Goal: Use online tool/utility: Utilize a website feature to perform a specific function

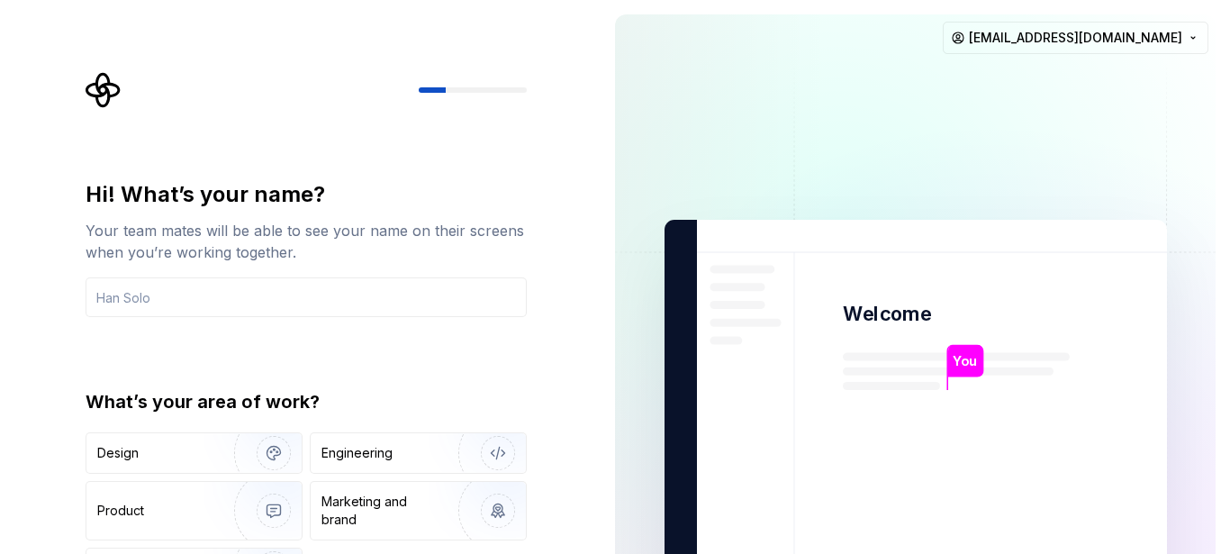
click at [634, 354] on img at bounding box center [916, 406] width 730 height 851
click at [371, 294] on input "text" at bounding box center [306, 297] width 441 height 40
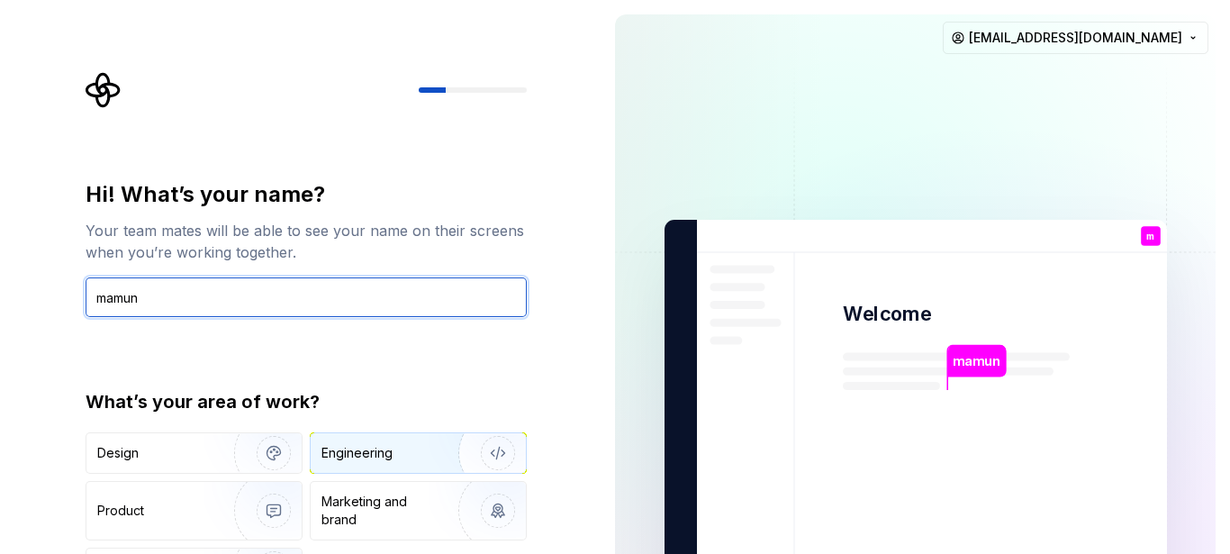
type input "mamun"
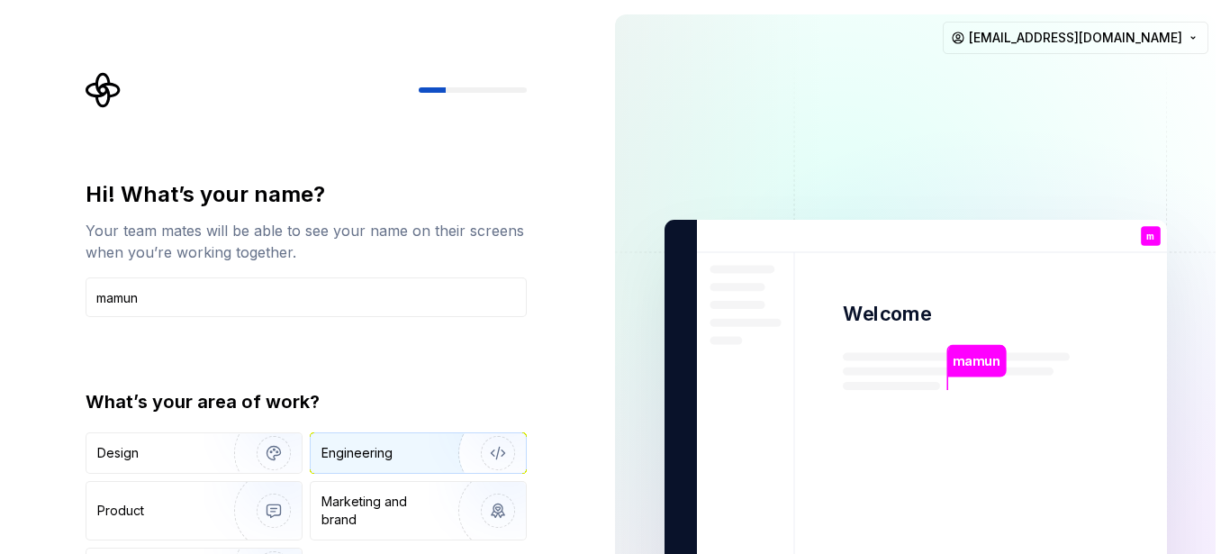
click at [393, 463] on div "Engineering" at bounding box center [418, 453] width 215 height 40
click at [605, 317] on div "mamun Welcome m You T B +3 [PERSON_NAME] Jamie [EMAIL_ADDRESS][DOMAIN_NAME]" at bounding box center [916, 406] width 630 height 813
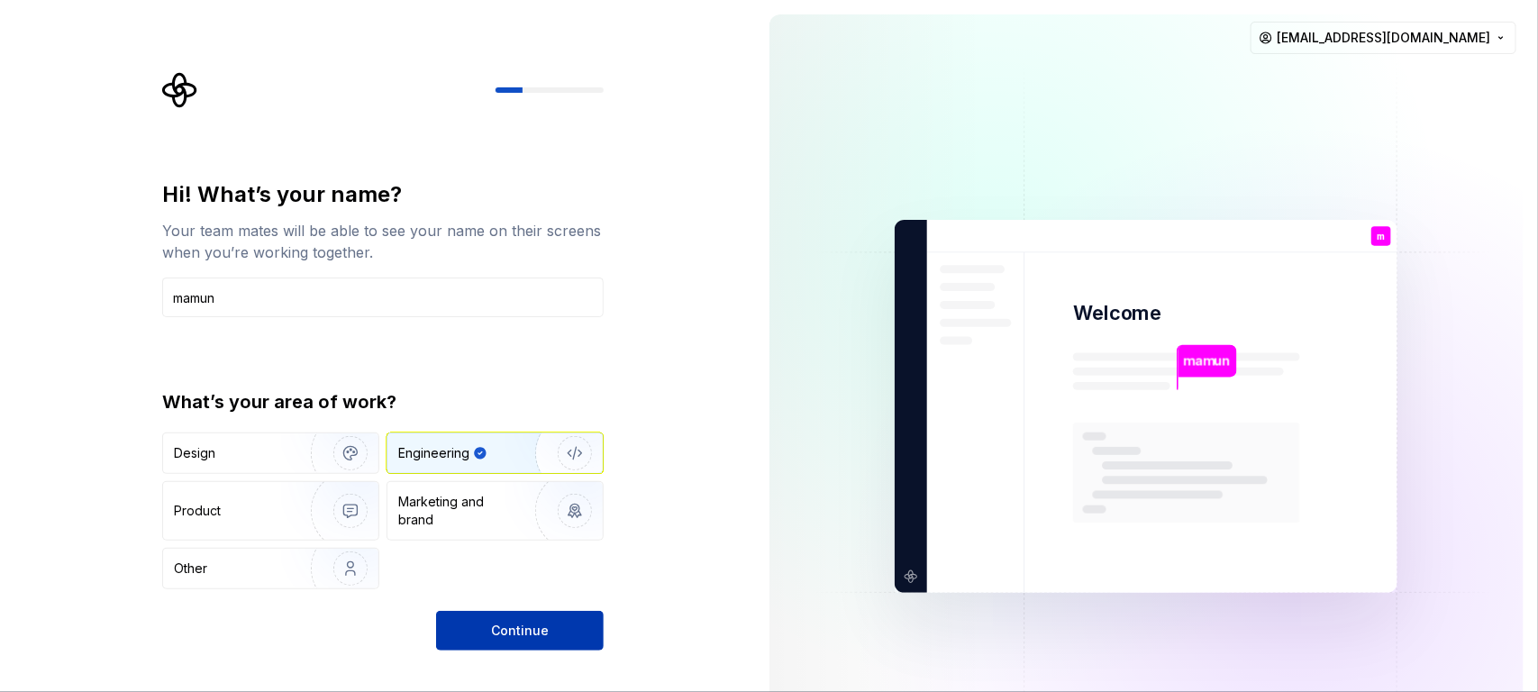
click at [540, 553] on span "Continue" at bounding box center [520, 631] width 58 height 18
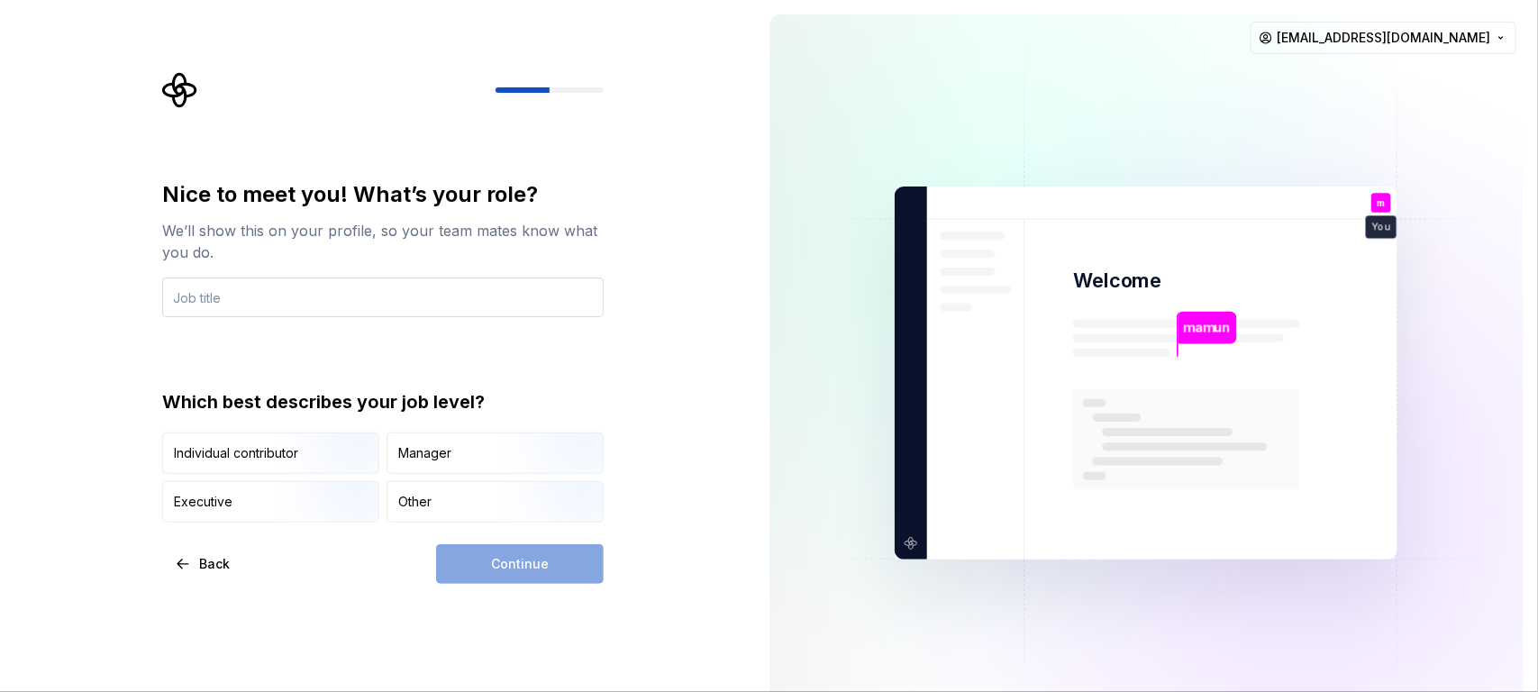
click at [391, 302] on input "text" at bounding box center [382, 297] width 441 height 40
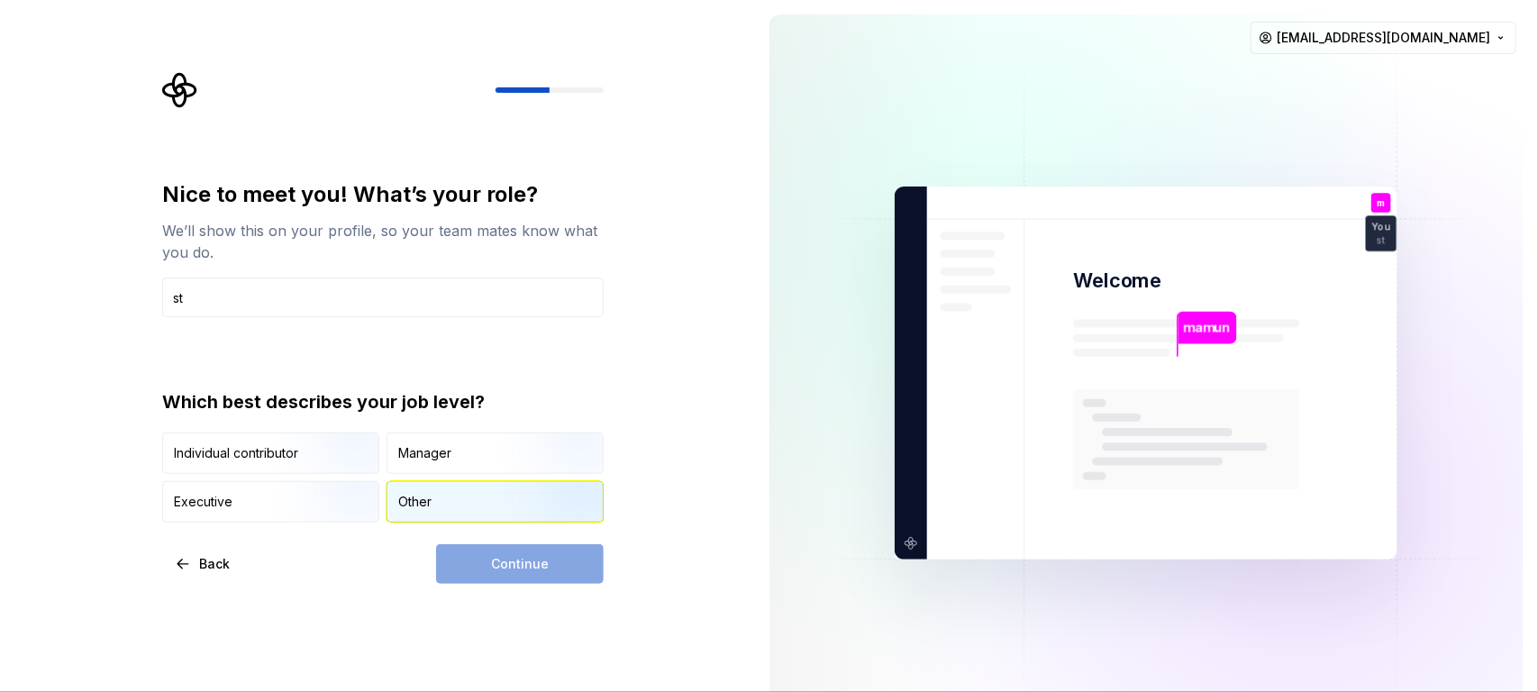
click at [428, 509] on div "Other" at bounding box center [414, 502] width 33 height 18
click at [184, 288] on input "st" at bounding box center [382, 297] width 441 height 40
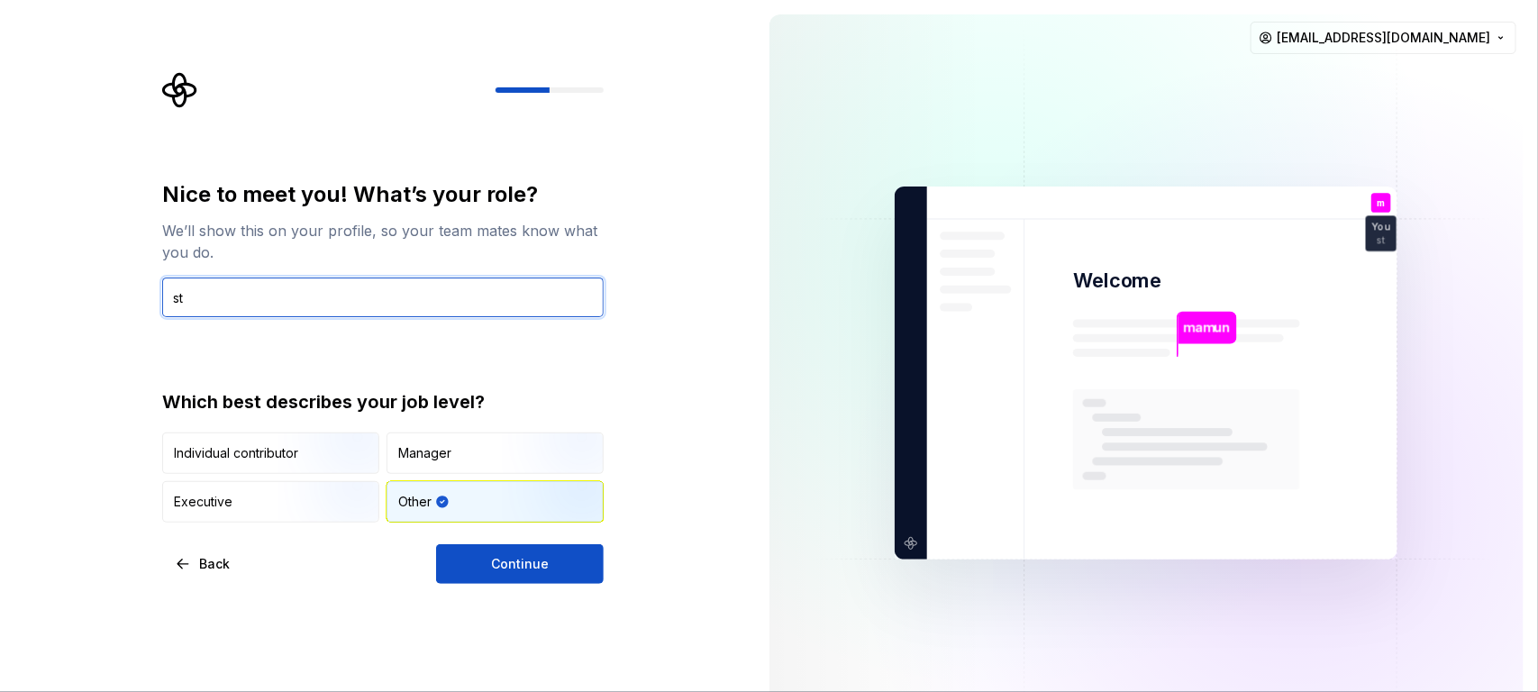
click at [184, 288] on input "st" at bounding box center [382, 297] width 441 height 40
type input "student"
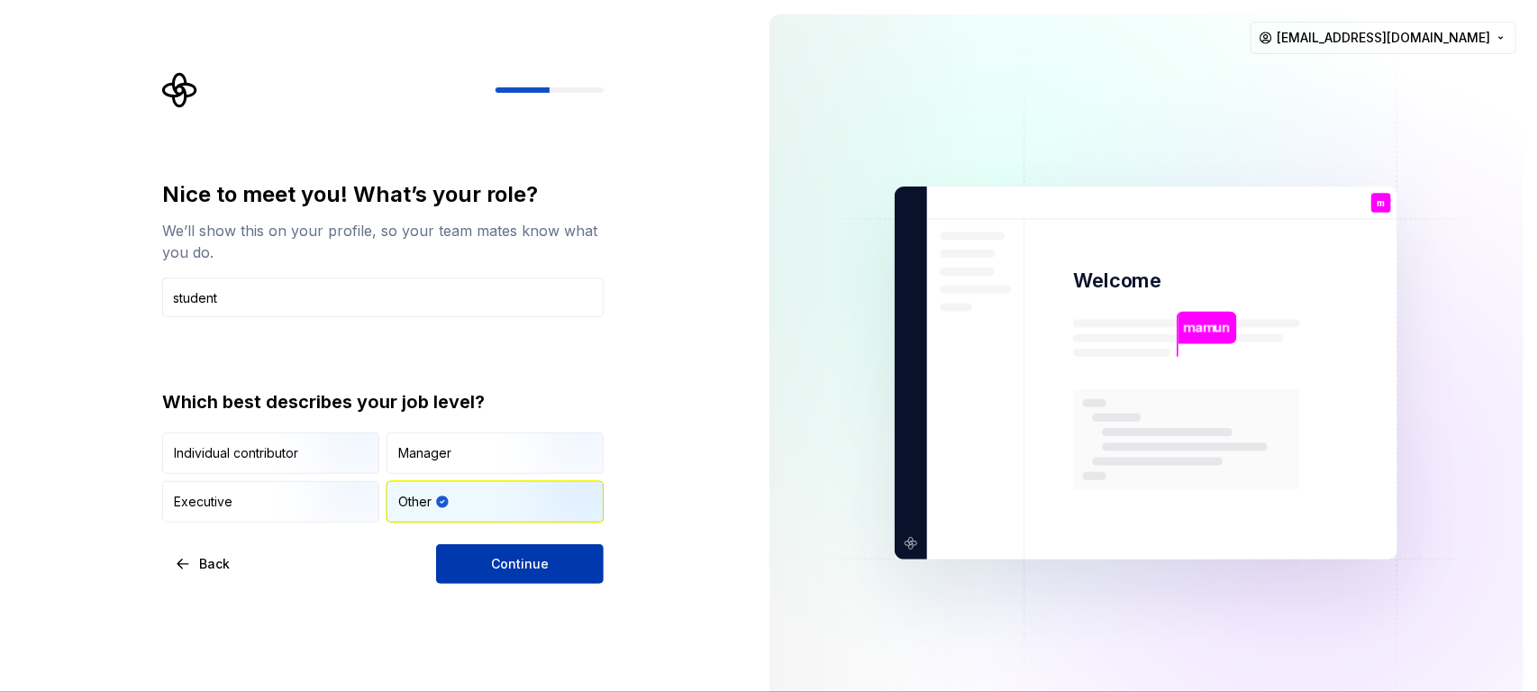
click at [503, 550] on button "Continue" at bounding box center [520, 564] width 168 height 40
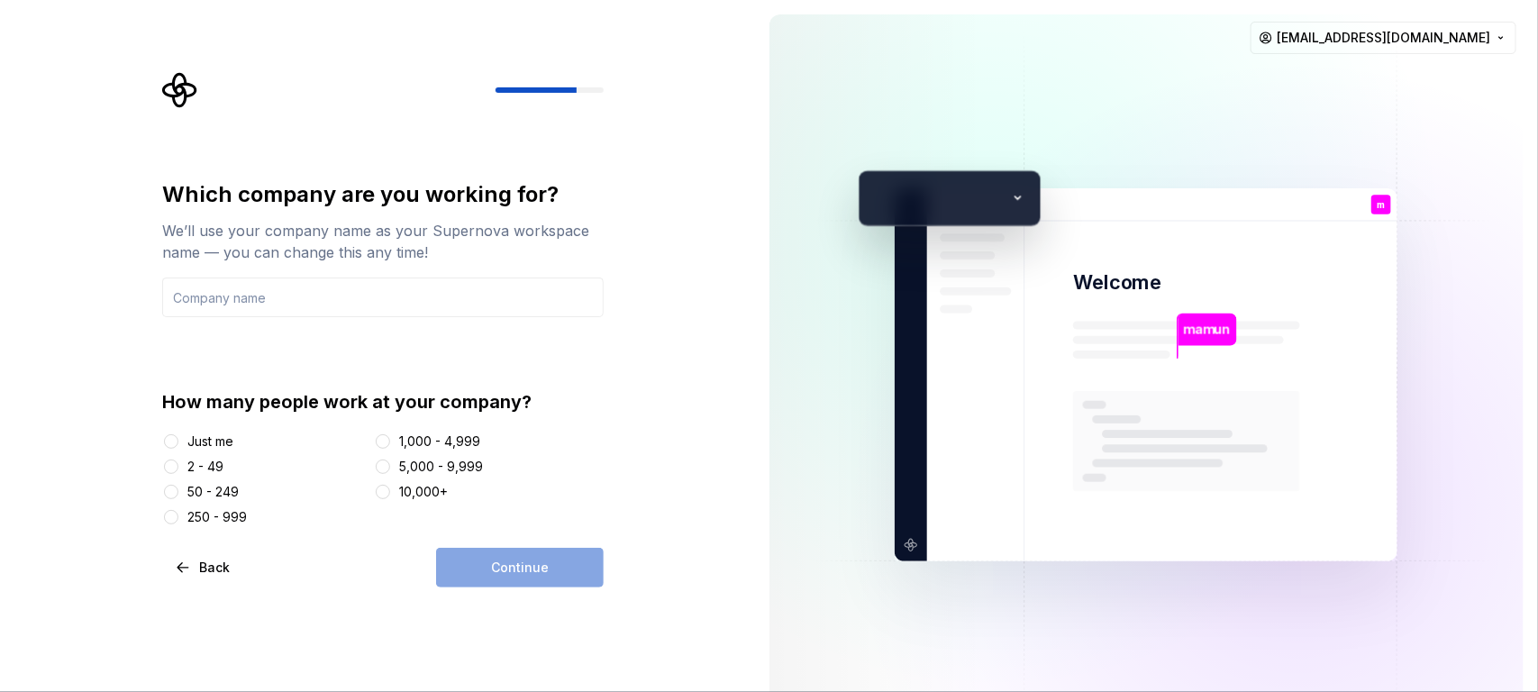
click at [192, 425] on div "How many people work at your company? Just me 2 - 49 50 - 249 250 - 999 1,000 -…" at bounding box center [382, 457] width 441 height 137
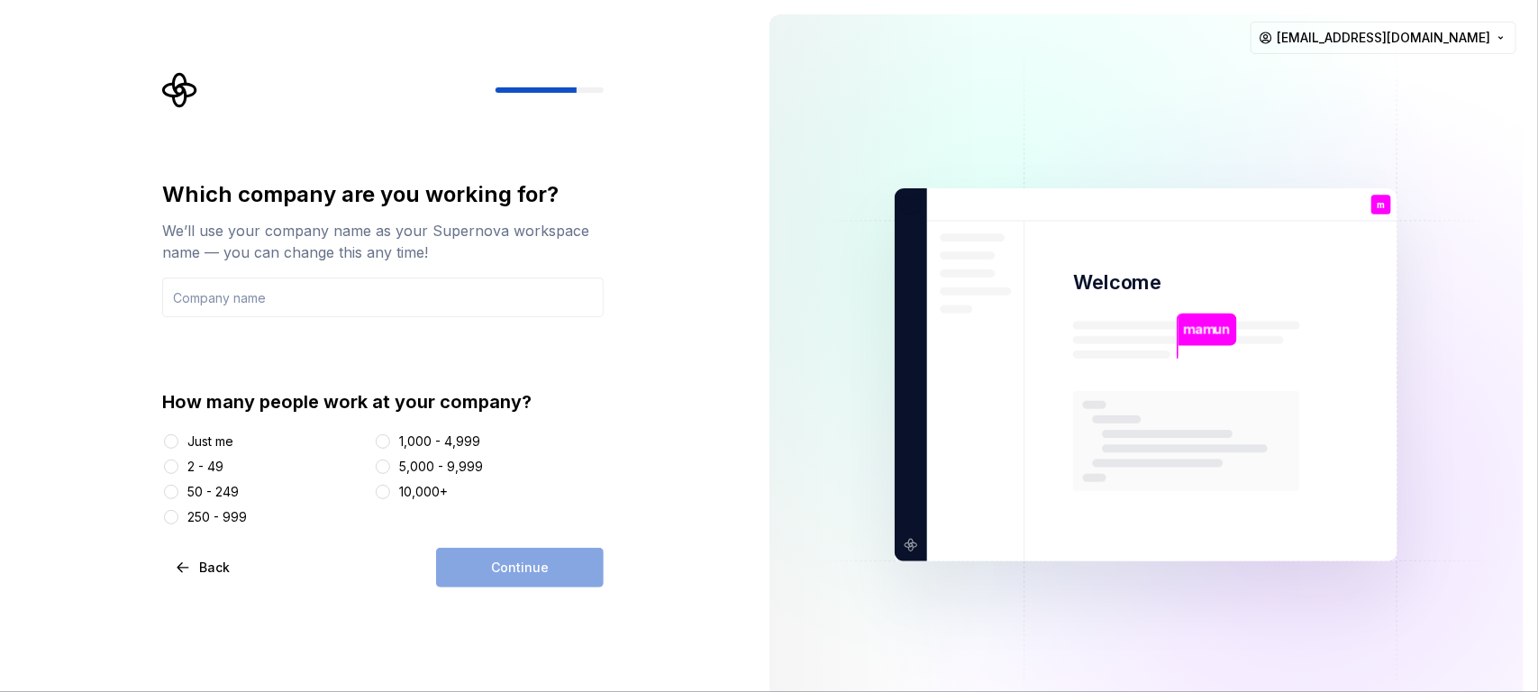
click at [198, 440] on div "Just me" at bounding box center [210, 441] width 46 height 18
click at [178, 440] on button "Just me" at bounding box center [171, 441] width 14 height 14
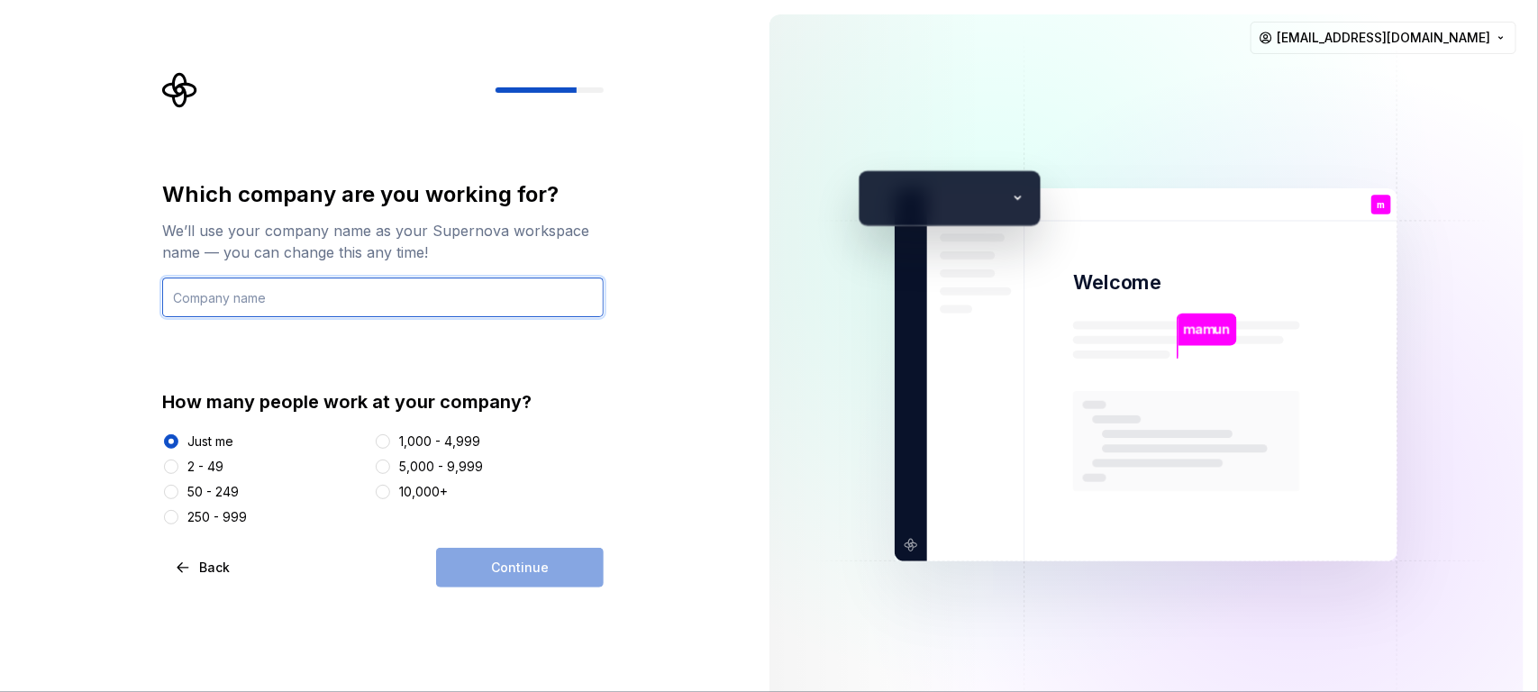
click at [232, 299] on input "text" at bounding box center [382, 297] width 441 height 40
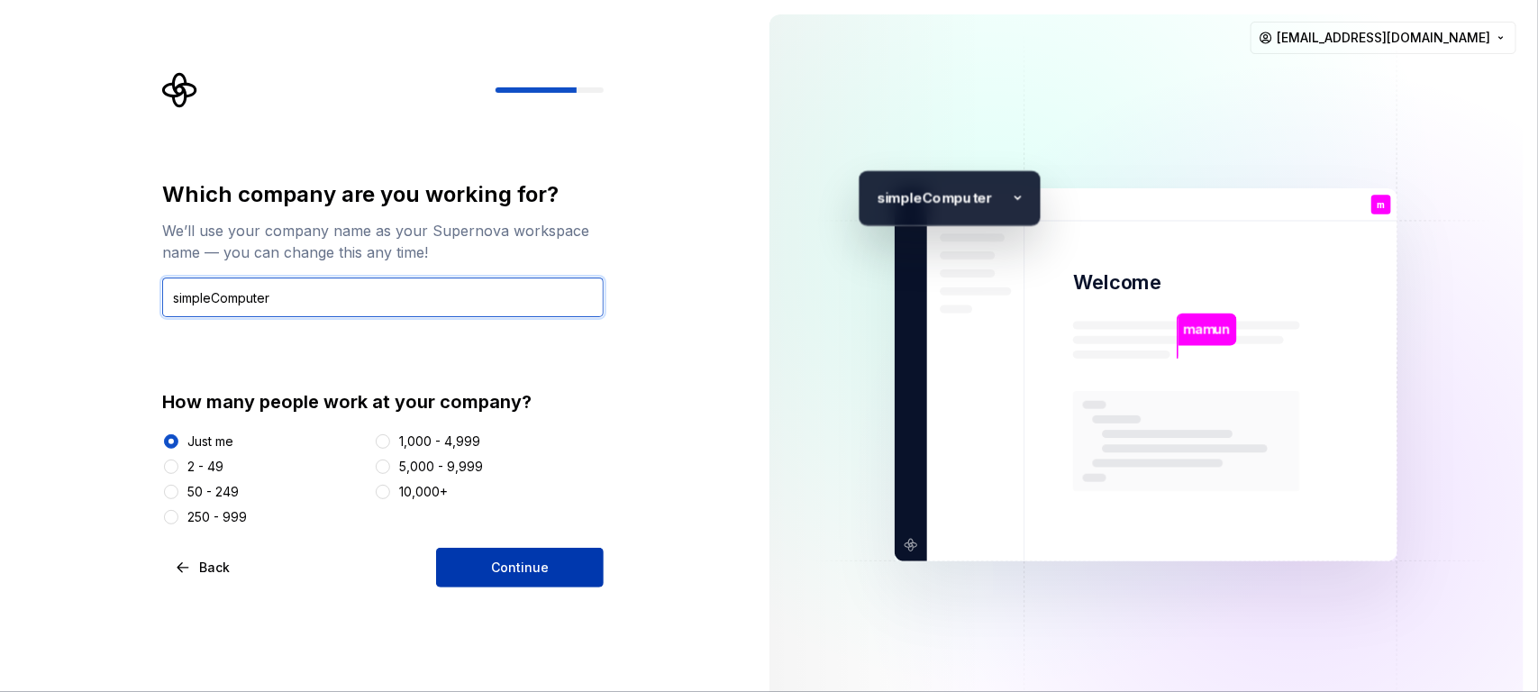
type input "simpleComputer"
click at [533, 553] on span "Continue" at bounding box center [520, 567] width 58 height 18
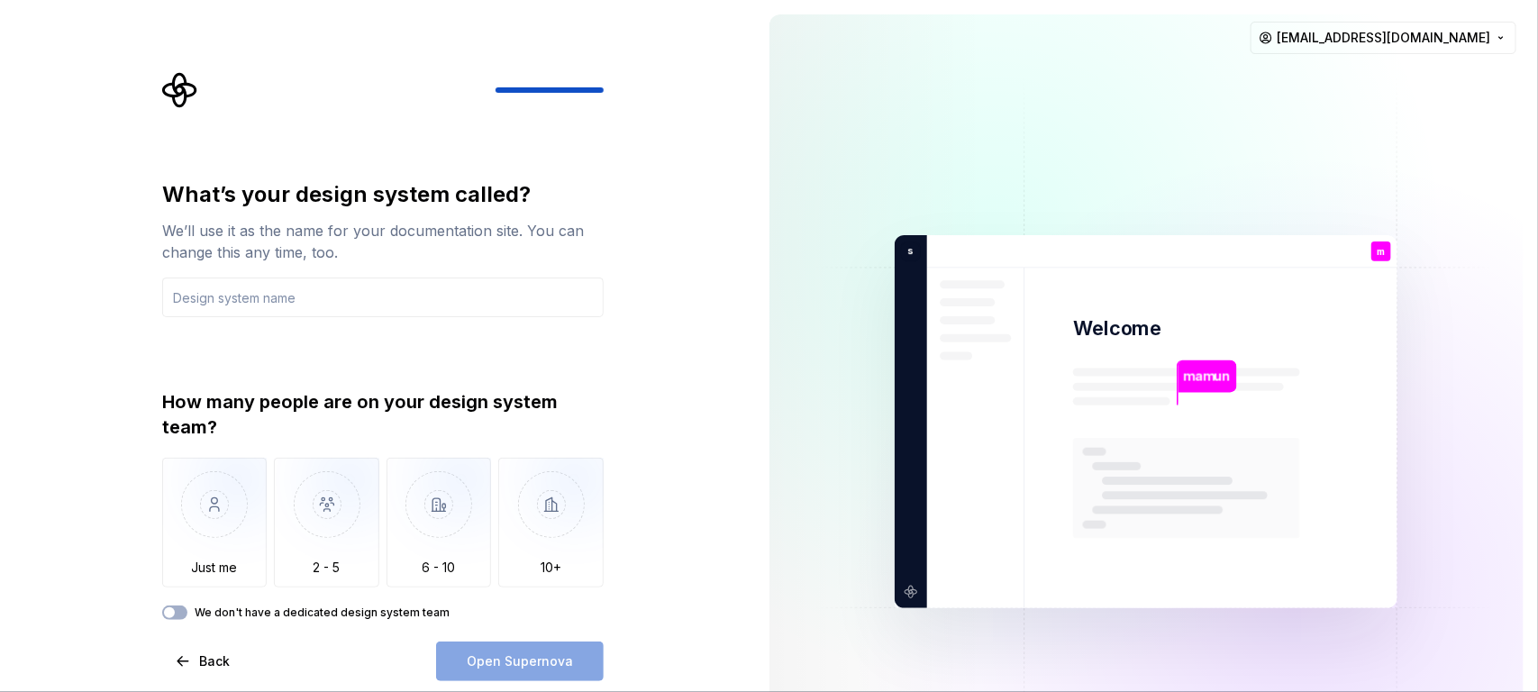
click at [699, 242] on div "What’s your design system called? We’ll use it as the name for your documentati…" at bounding box center [377, 421] width 755 height 843
click at [209, 509] on img "button" at bounding box center [214, 518] width 105 height 121
click at [353, 553] on label "We don't have a dedicated design system team" at bounding box center [322, 612] width 255 height 14
click at [187, 553] on button "We don't have a dedicated design system team" at bounding box center [174, 612] width 25 height 14
click at [502, 553] on div "Open Supernova" at bounding box center [520, 661] width 168 height 40
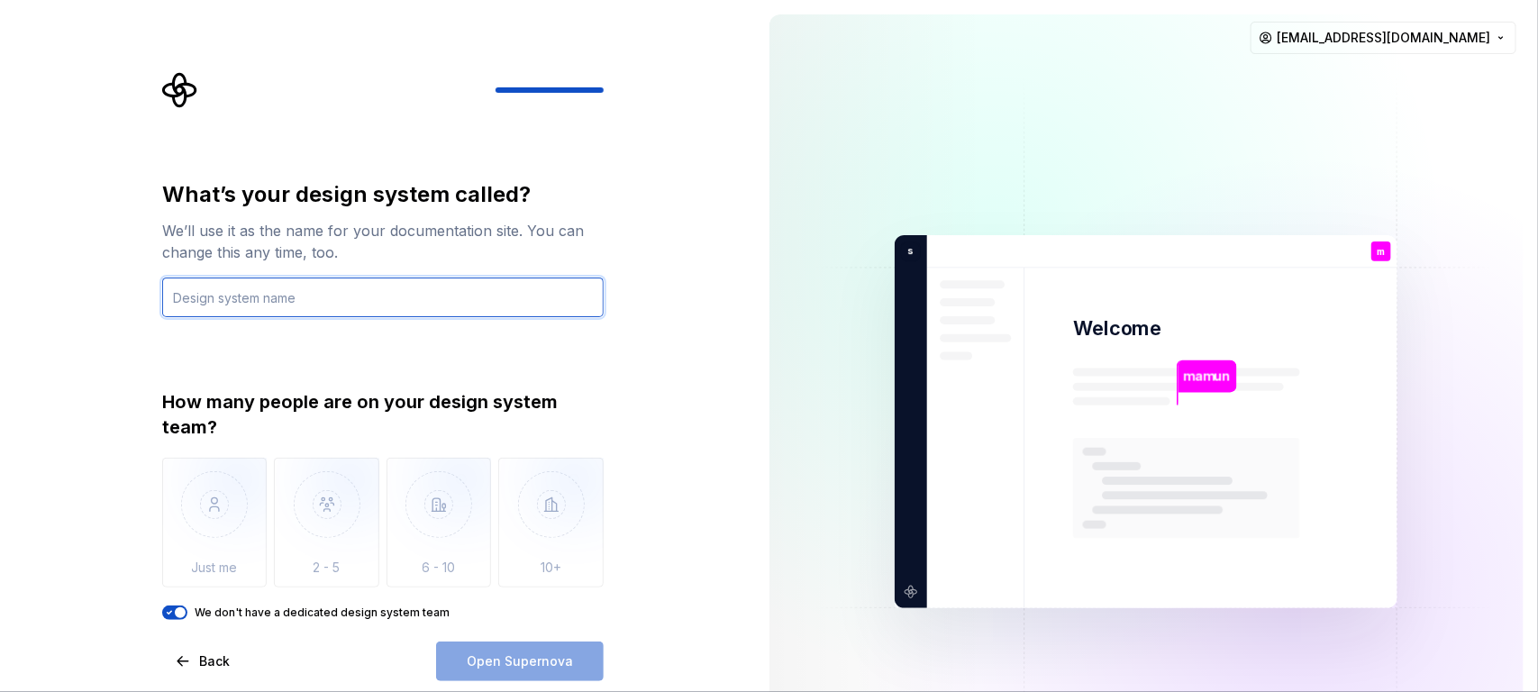
click at [282, 314] on input "text" at bounding box center [382, 297] width 441 height 40
type input "bro"
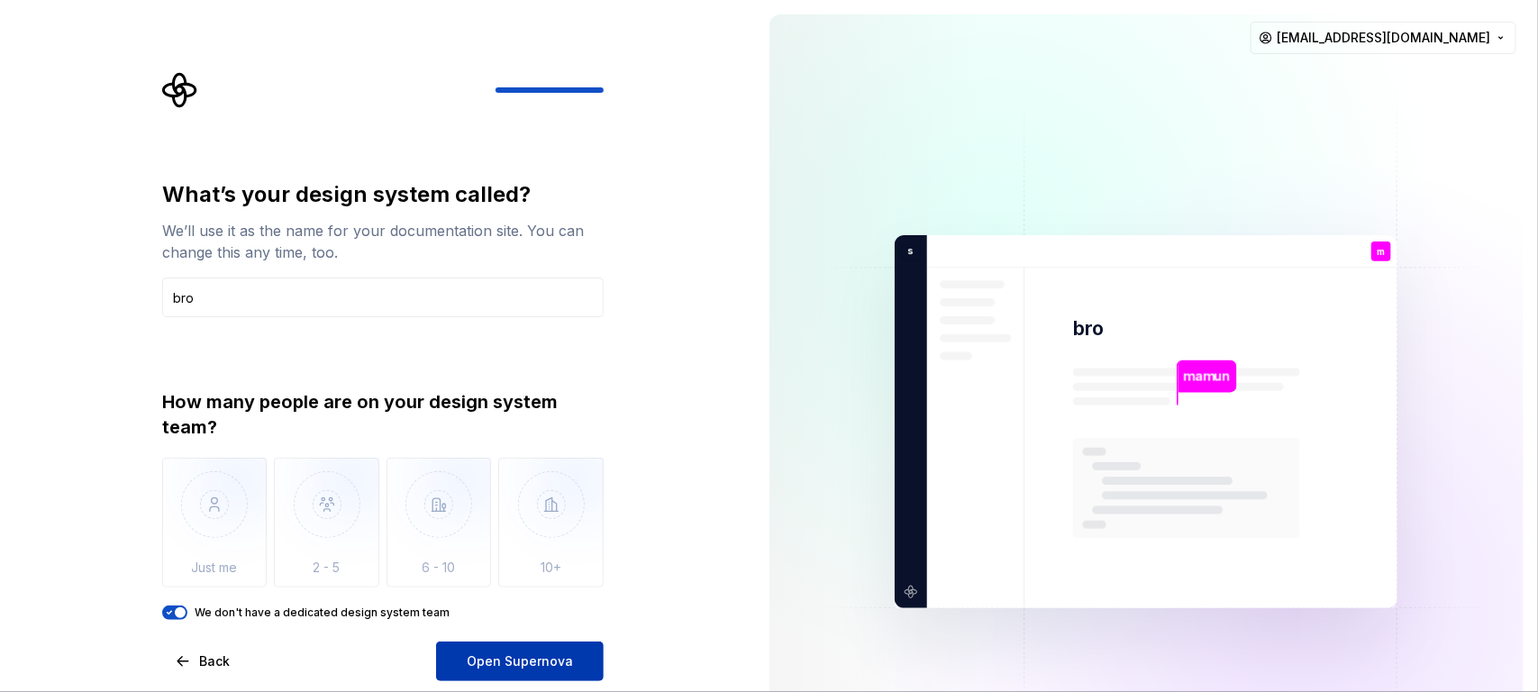
click at [523, 553] on button "Open Supernova" at bounding box center [520, 661] width 168 height 40
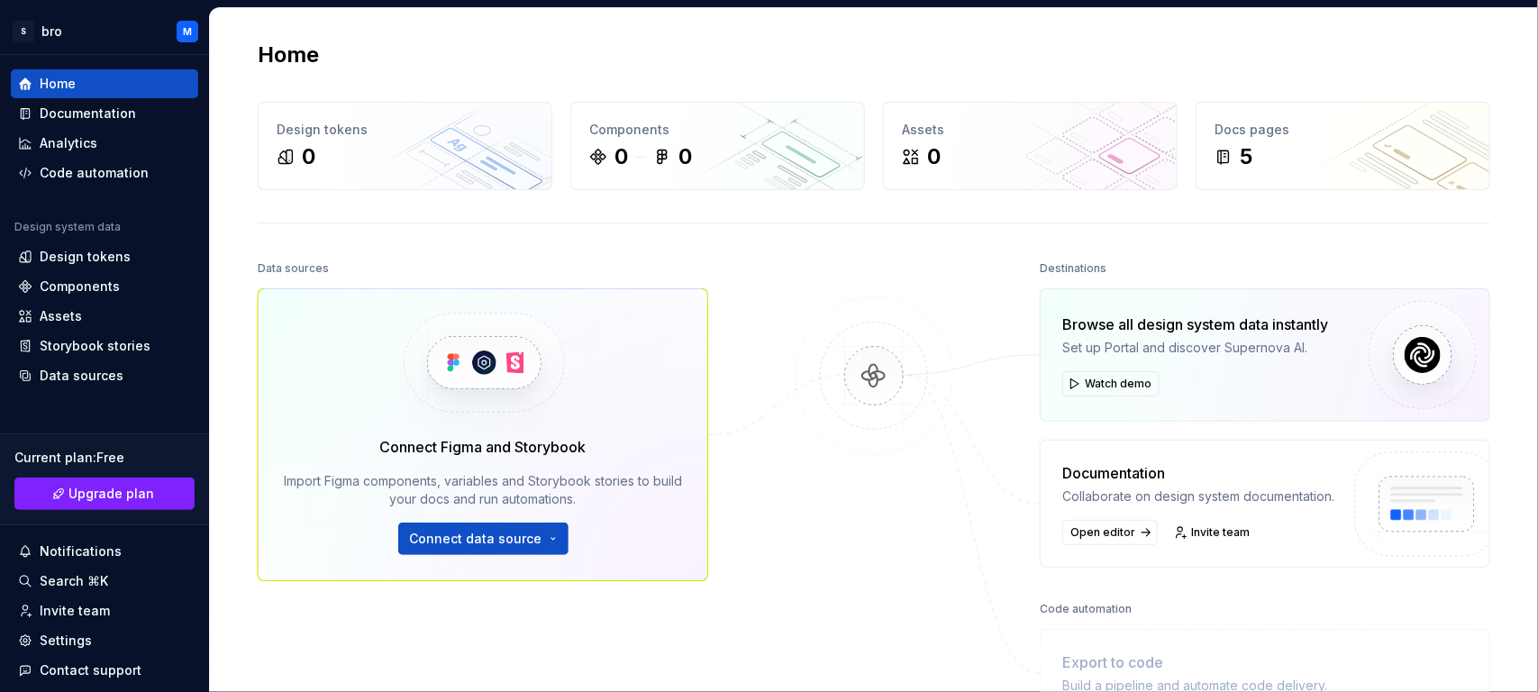
click at [845, 227] on div "Home Design tokens 0 Components 0 0 Assets 0 Docs pages 5 Data sources Connect …" at bounding box center [873, 414] width 1297 height 813
click at [844, 228] on div "Home Design tokens 0 Components 0 0 Assets 0 Docs pages 5 Data sources Connect …" at bounding box center [873, 414] width 1297 height 813
click at [452, 545] on span "Connect data source" at bounding box center [476, 539] width 132 height 18
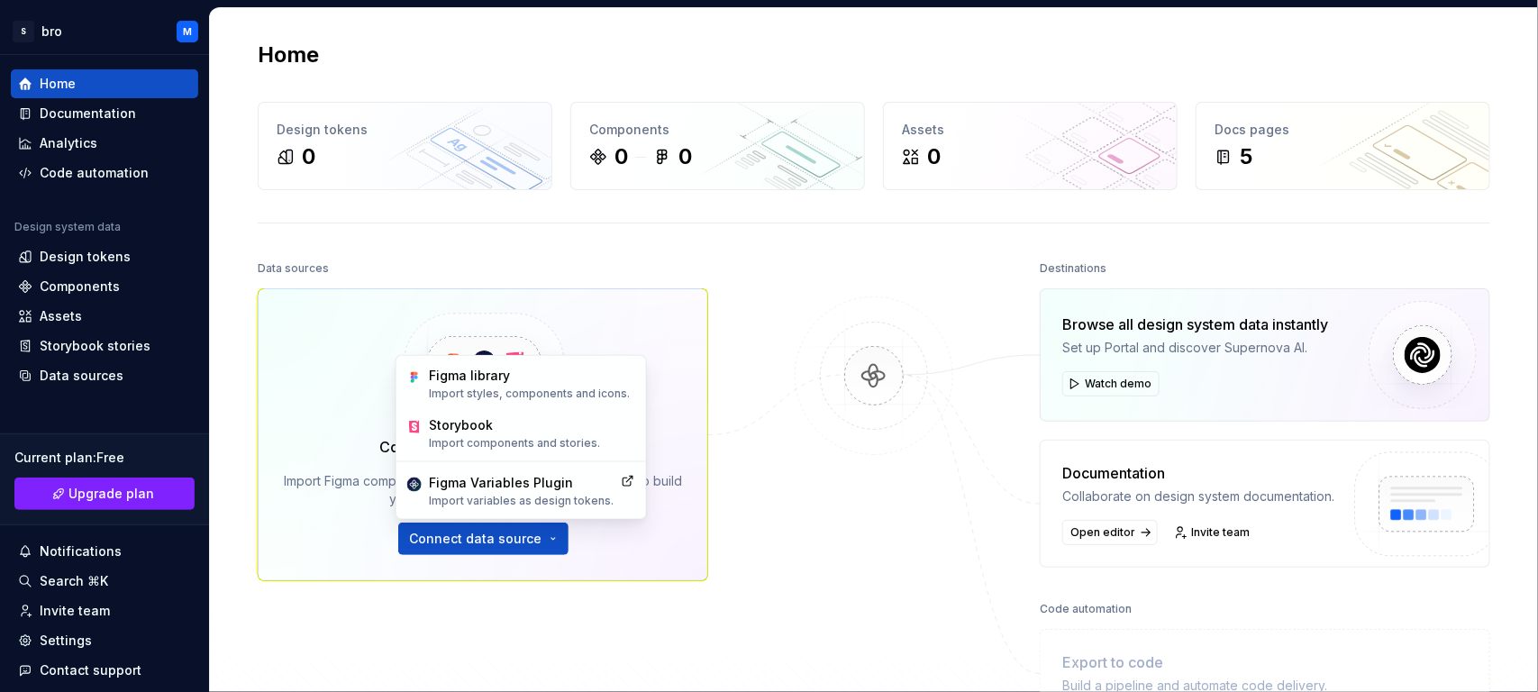
click at [757, 411] on div "Data sources Connect Figma and Storybook Import Figma components, variables and…" at bounding box center [874, 522] width 1232 height 533
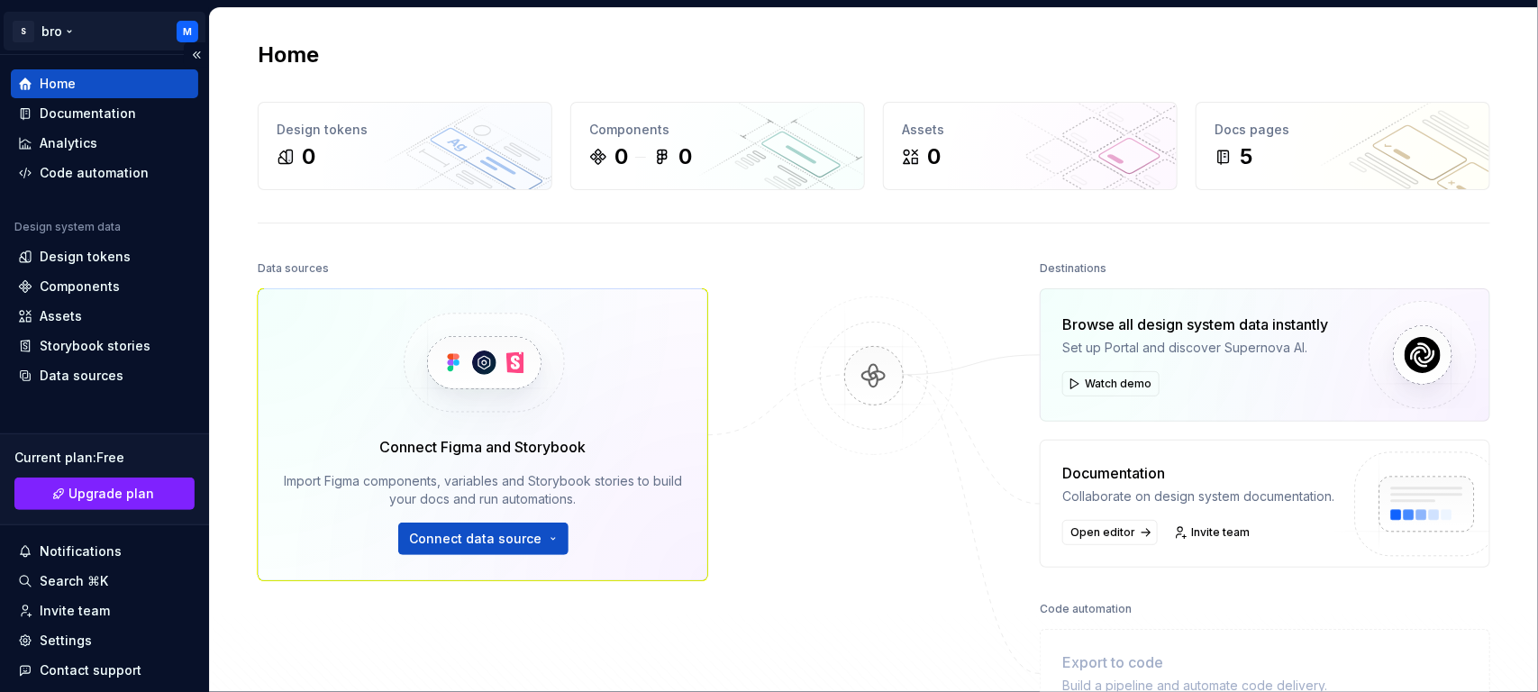
click at [52, 35] on html "S bro M Home Documentation Analytics Code automation Design system data Design …" at bounding box center [769, 346] width 1538 height 692
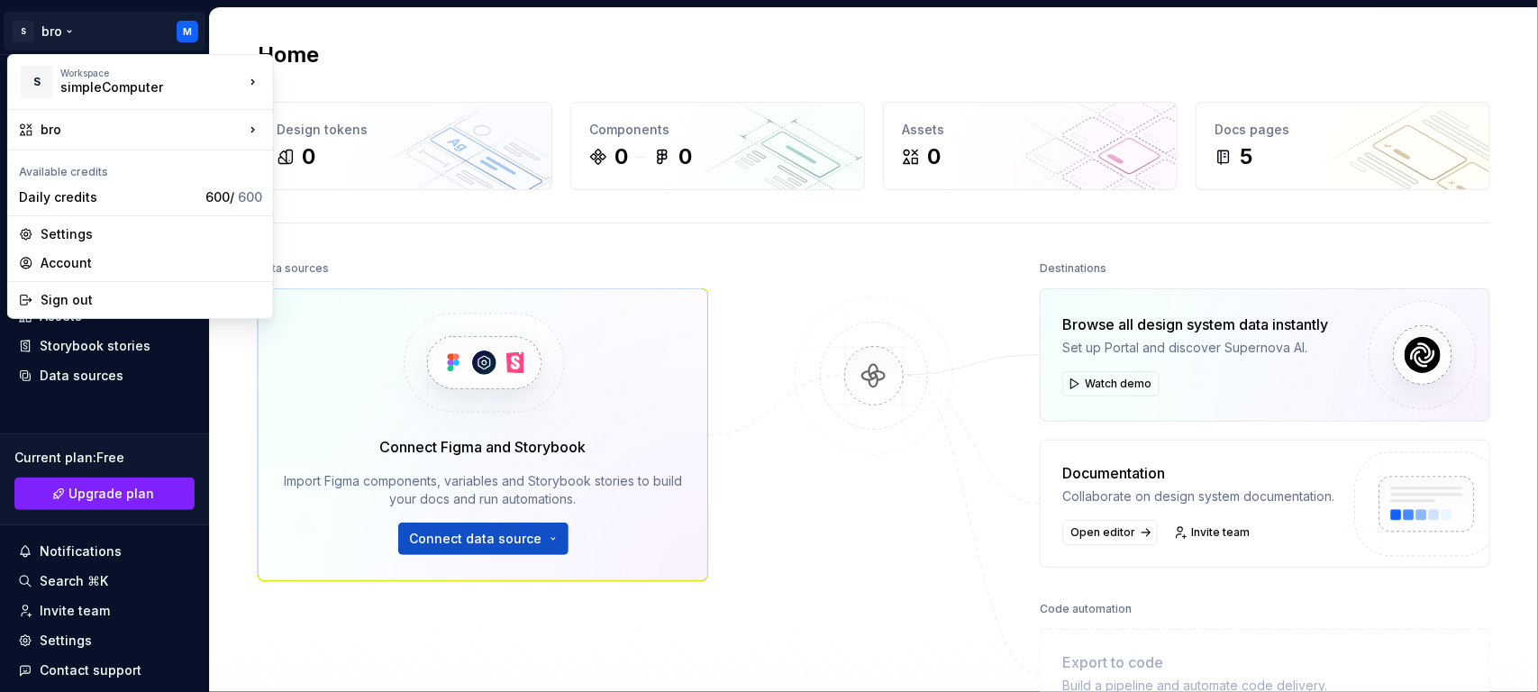
click at [81, 36] on html "S bro M Home Documentation Analytics Code automation Design system data Design …" at bounding box center [769, 346] width 1538 height 692
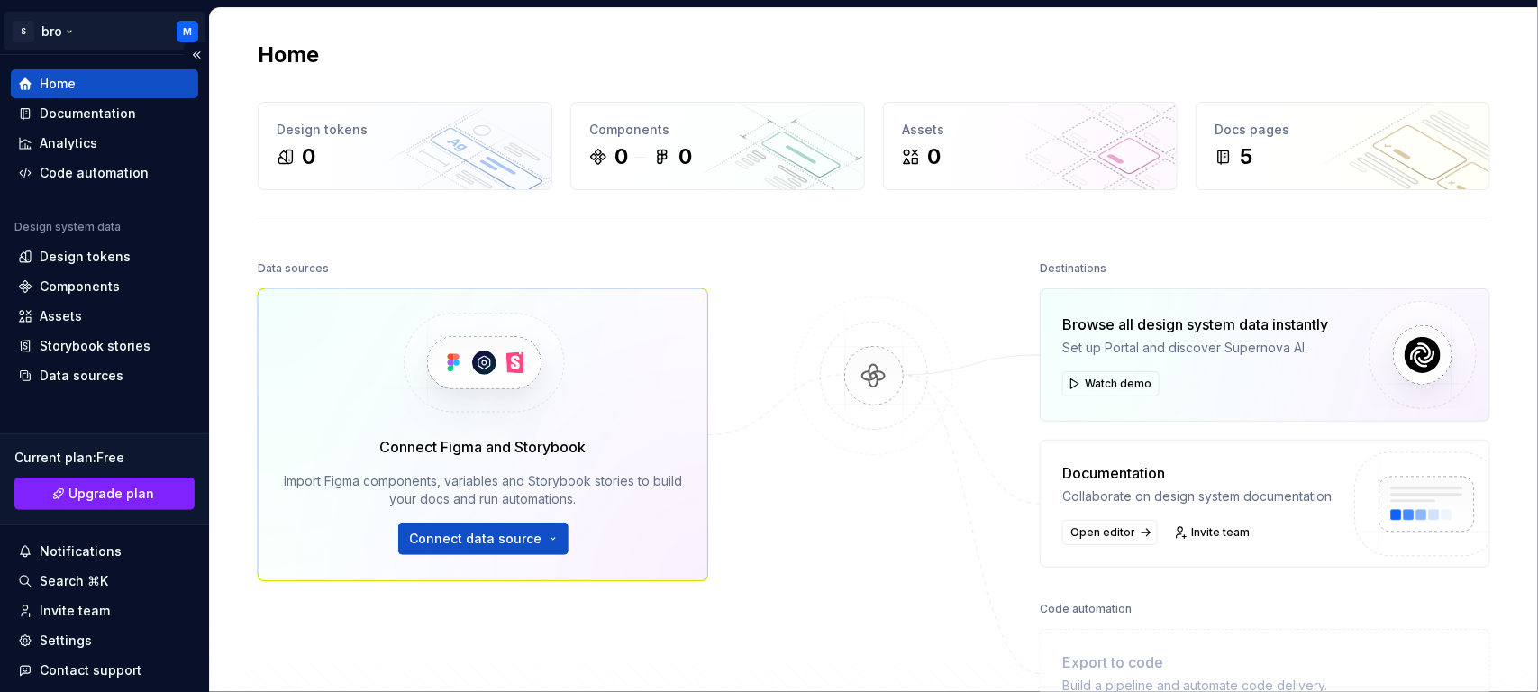
click at [14, 32] on html "S bro M Home Documentation Analytics Code automation Design system data Design …" at bounding box center [769, 346] width 1538 height 692
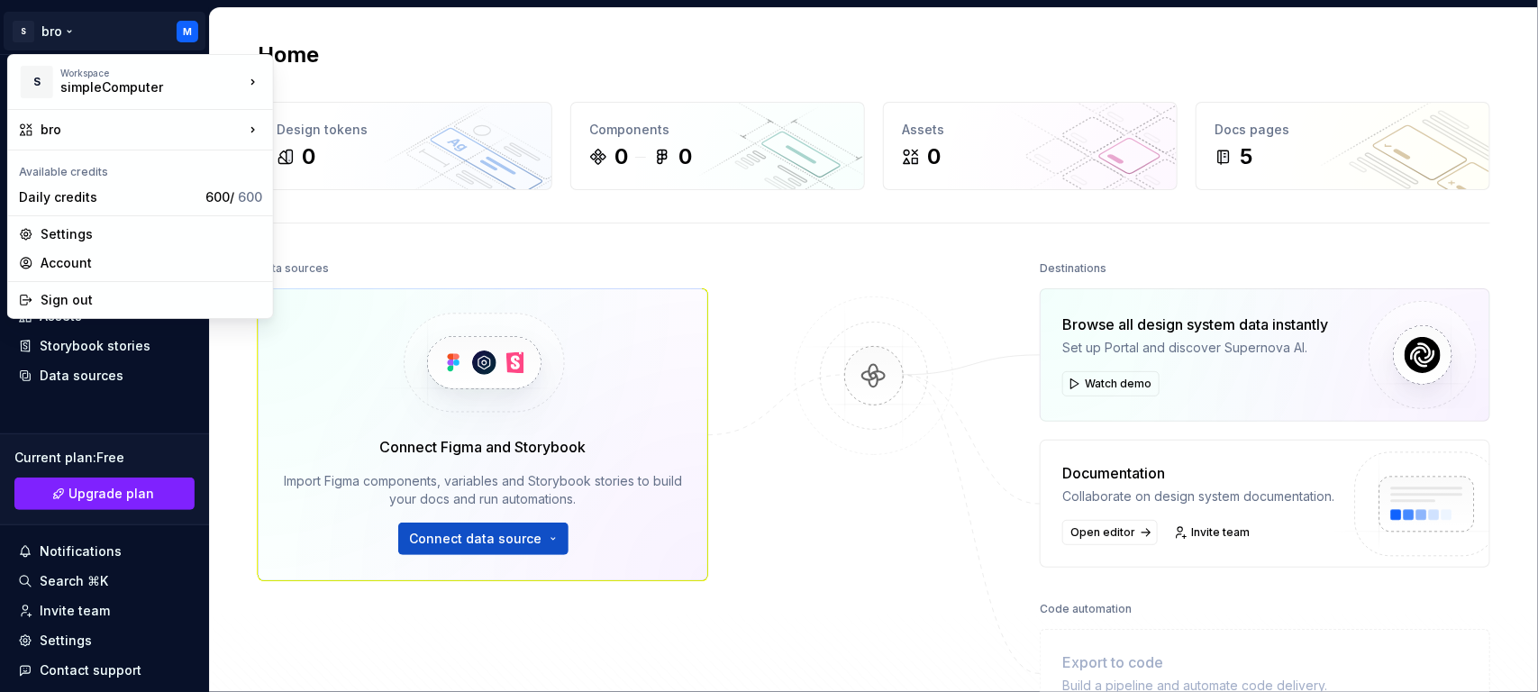
click at [83, 41] on html "S bro M Home Documentation Analytics Code automation Design system data Design …" at bounding box center [769, 346] width 1538 height 692
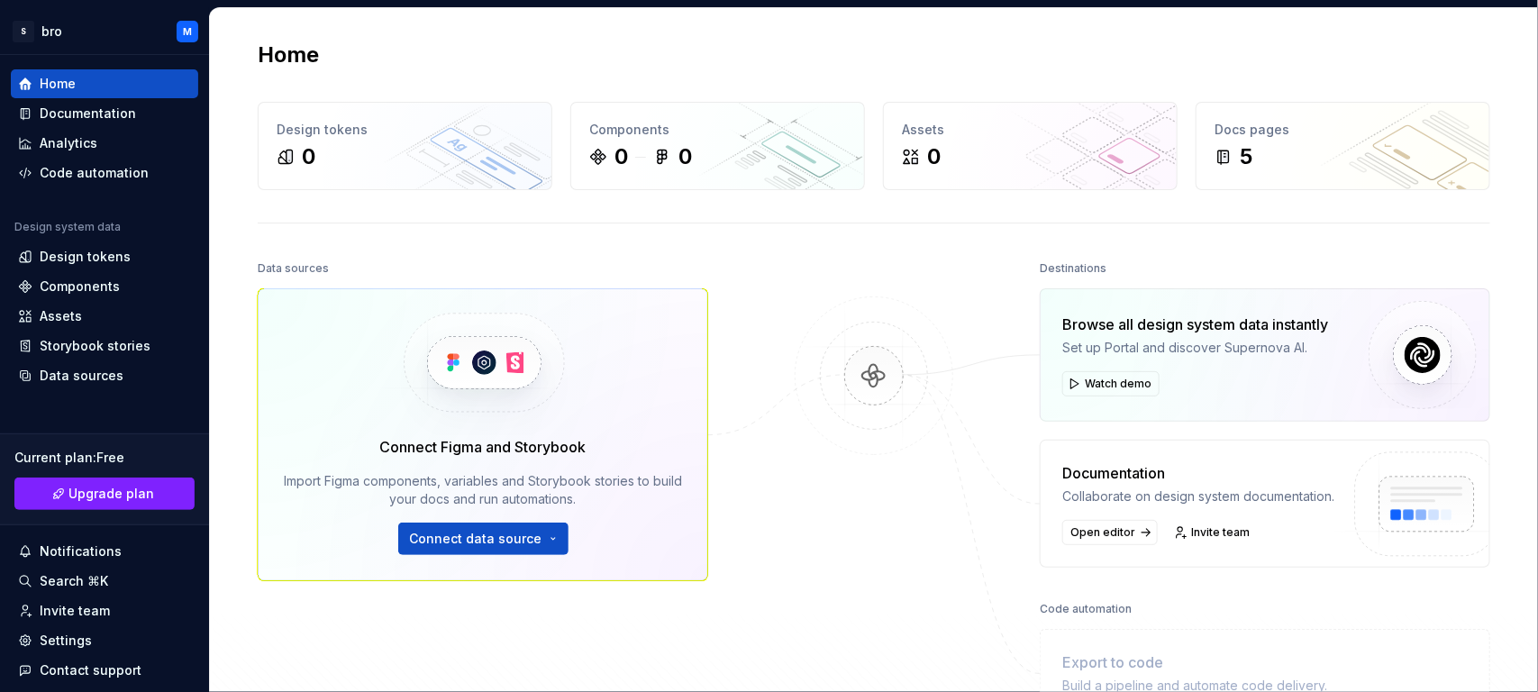
click at [1230, 366] on div "Browse all design system data instantly Set up Portal and discover Supernova AI…" at bounding box center [1195, 354] width 266 height 83
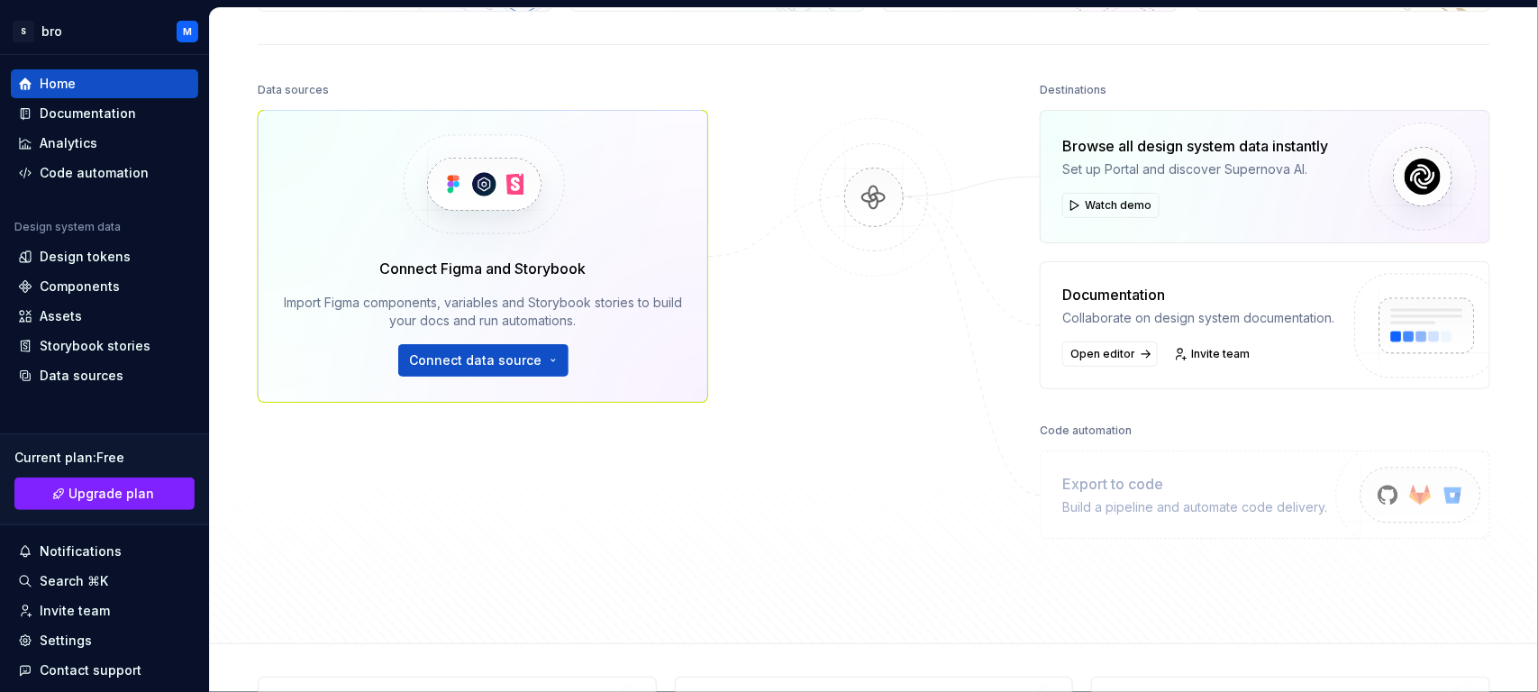
scroll to position [160, 0]
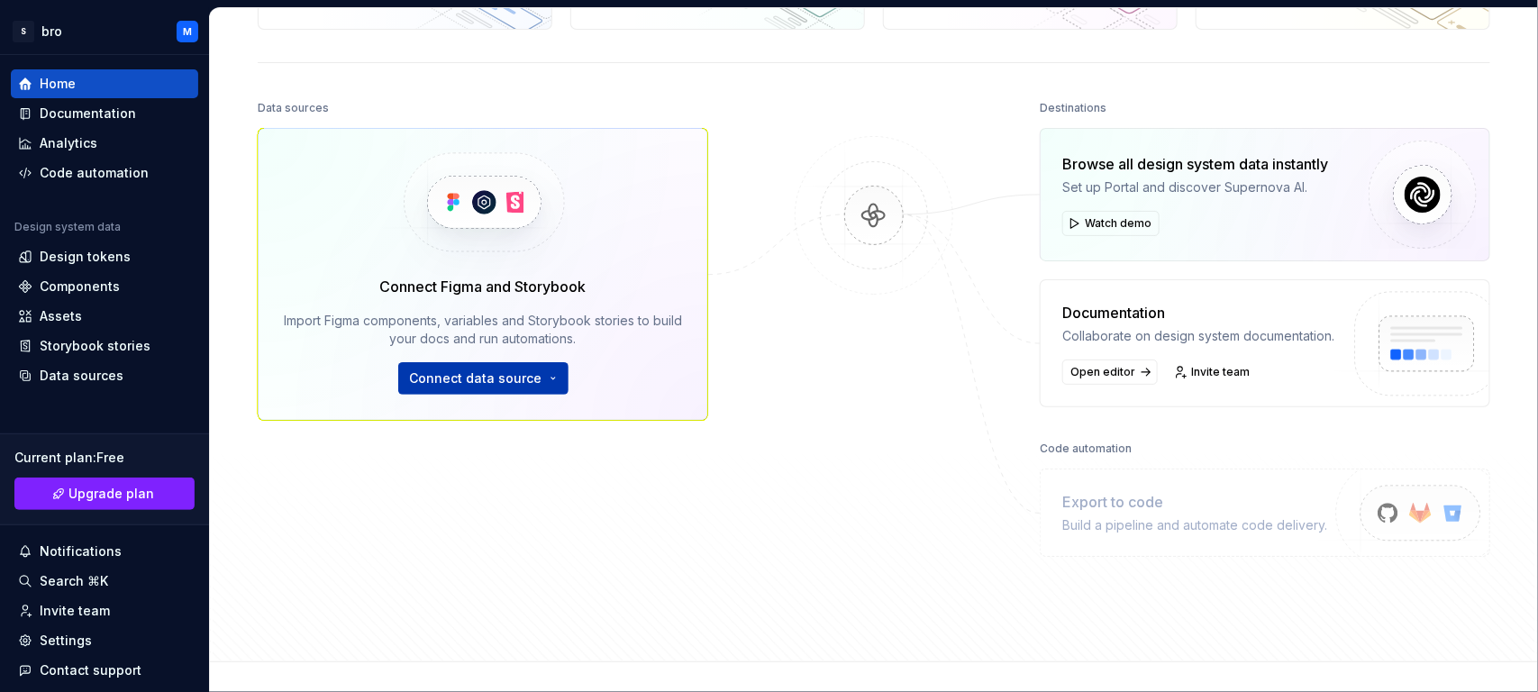
click at [469, 381] on span "Connect data source" at bounding box center [476, 378] width 132 height 18
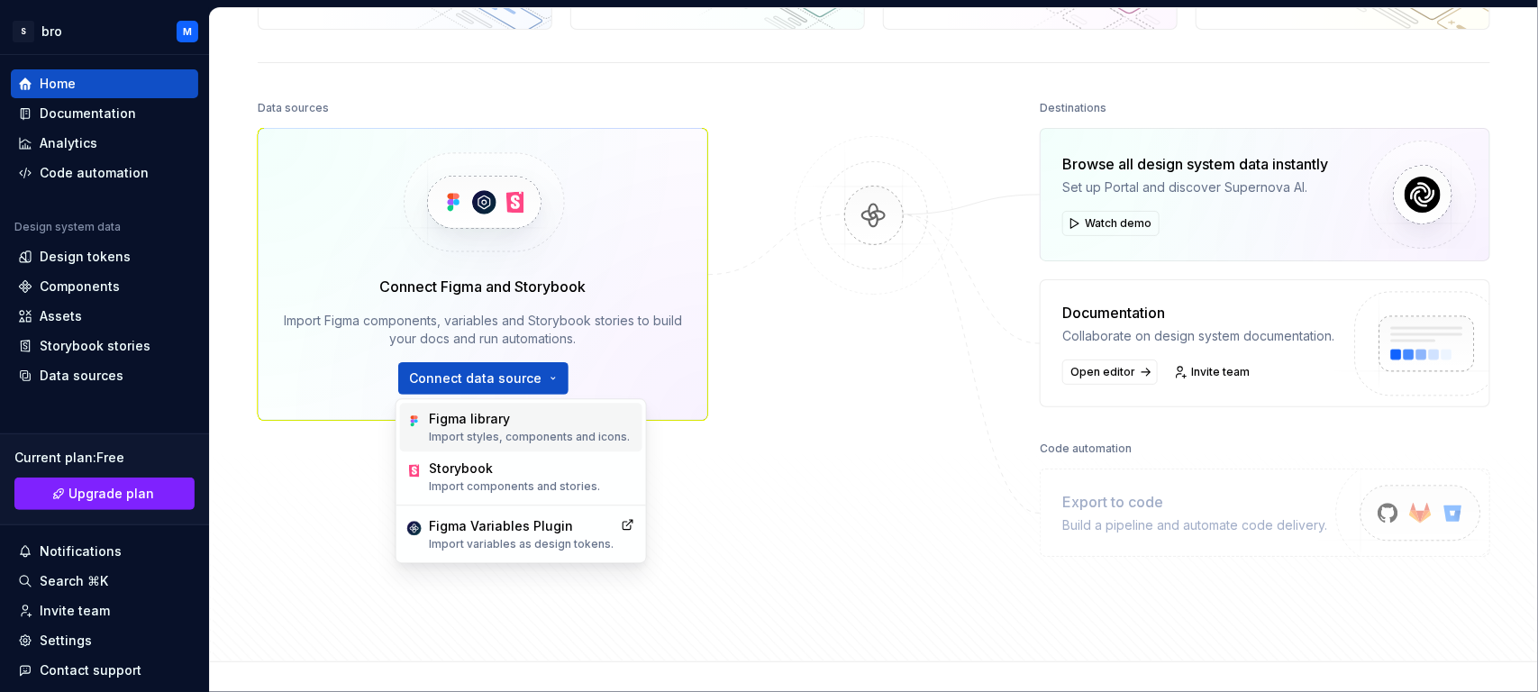
click at [475, 422] on div "Figma library" at bounding box center [529, 420] width 201 height 18
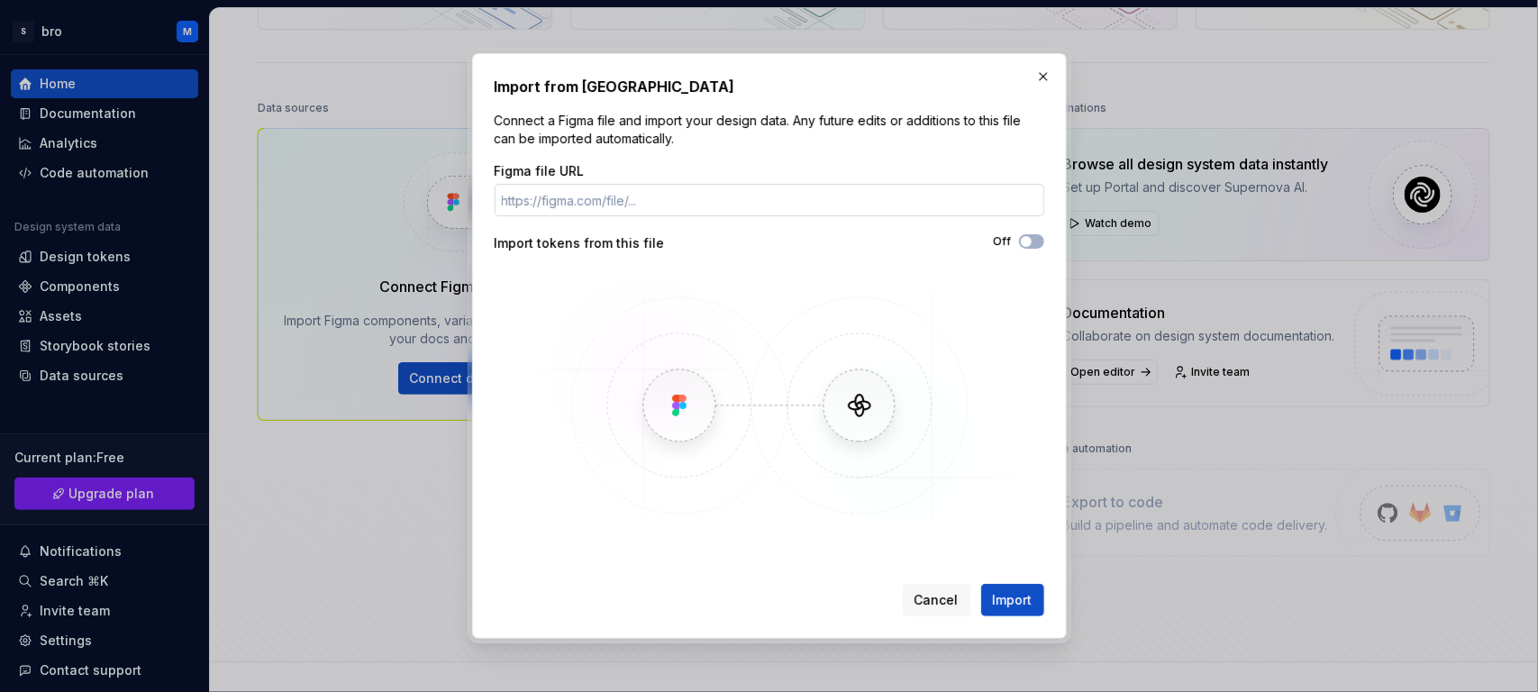
click at [600, 206] on input "Figma file URL" at bounding box center [769, 200] width 549 height 32
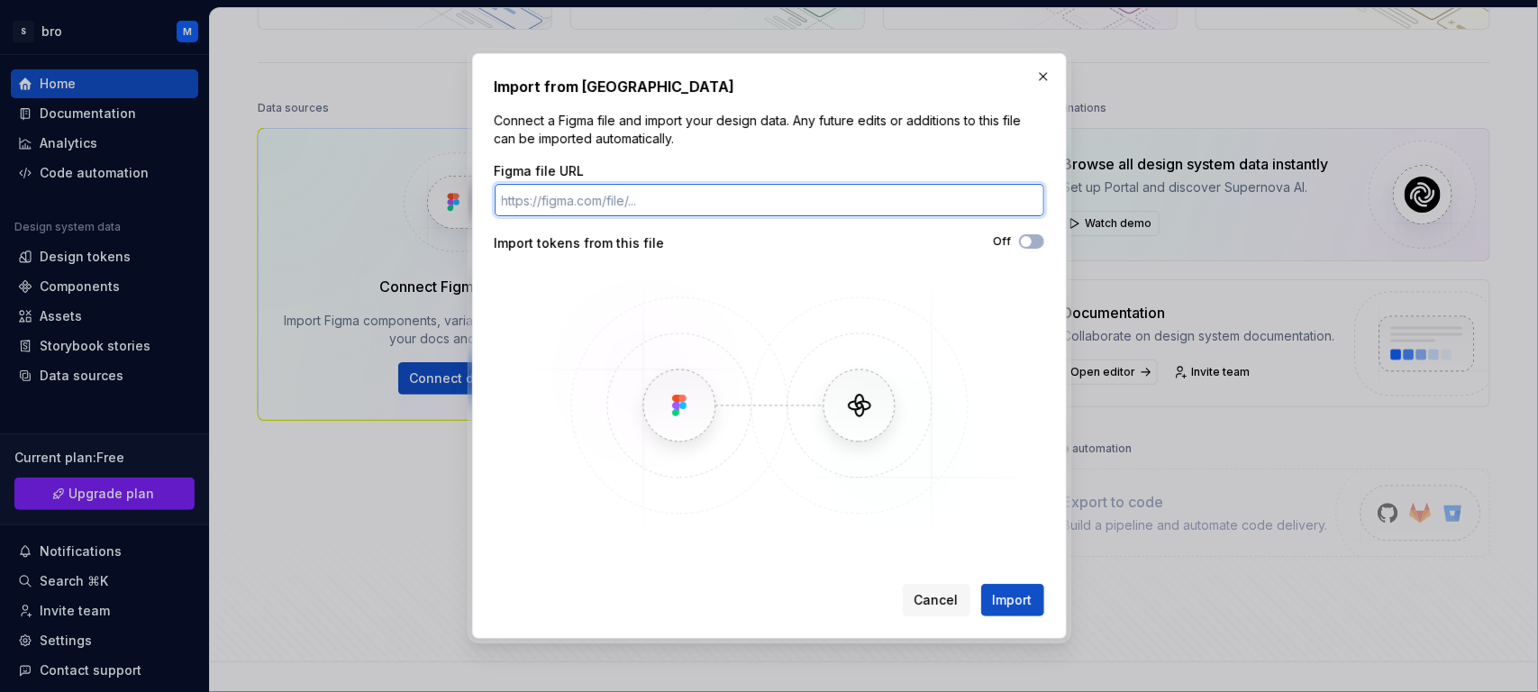
click at [708, 204] on input "Figma file URL" at bounding box center [769, 200] width 549 height 32
paste input "[URL][DOMAIN_NAME][PERSON_NAME]"
type input "[URL][DOMAIN_NAME][PERSON_NAME]"
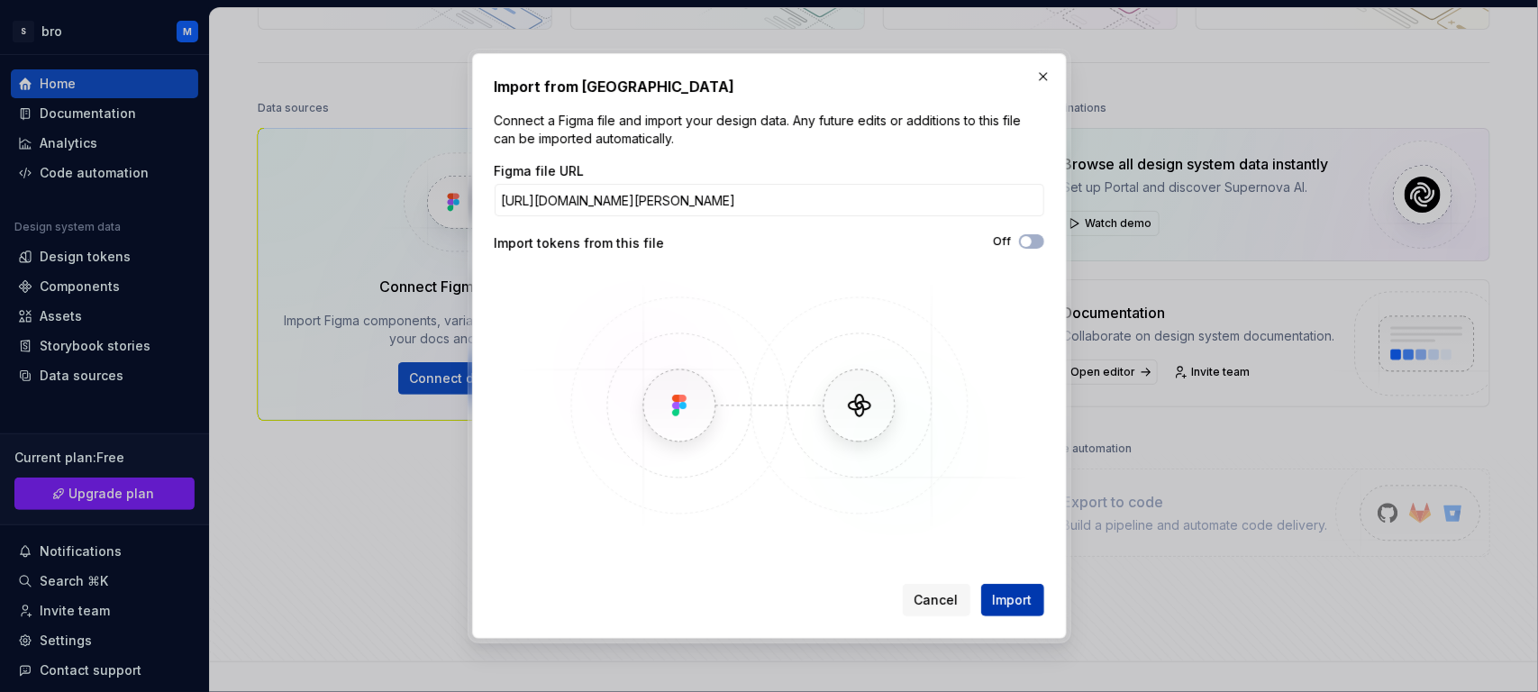
click at [1022, 553] on span "Import" at bounding box center [1013, 600] width 40 height 18
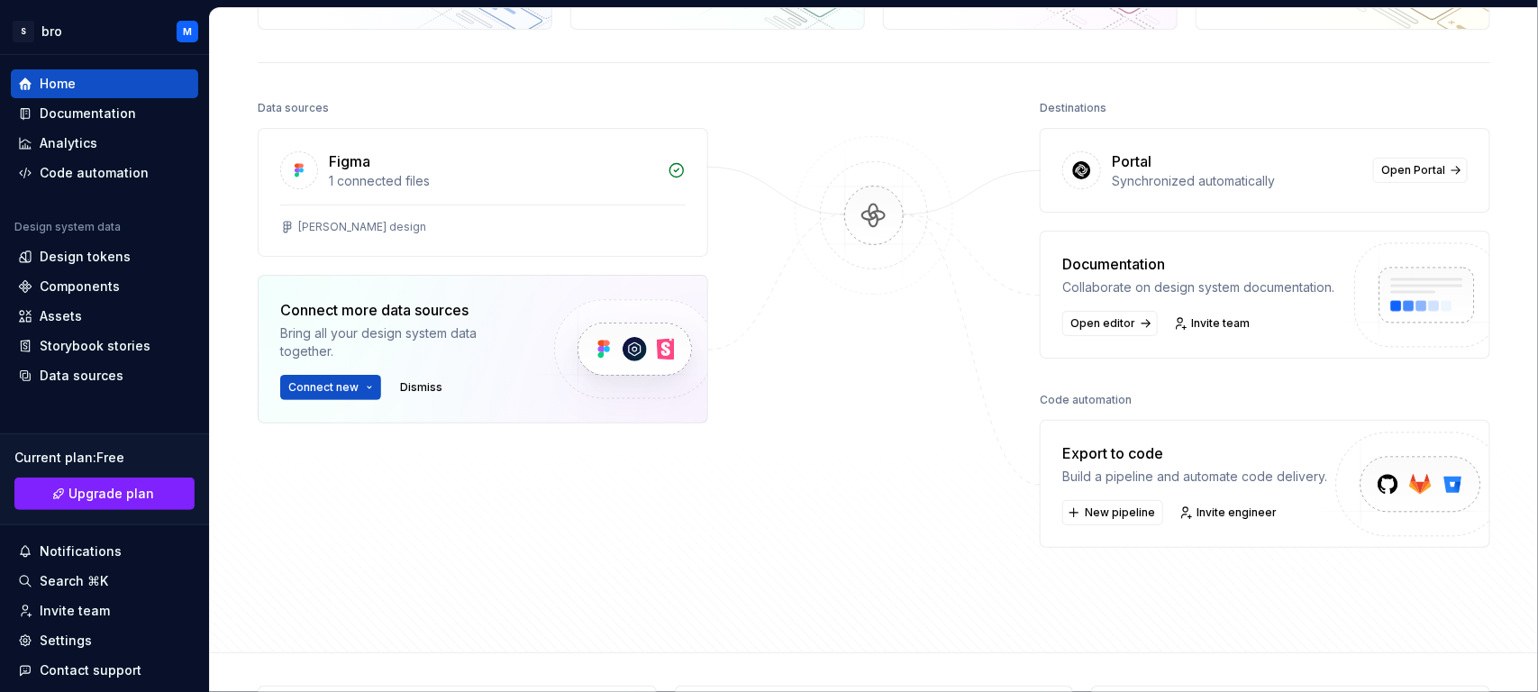
click at [899, 397] on div at bounding box center [874, 321] width 180 height 452
click at [1132, 461] on div "Export to code" at bounding box center [1194, 453] width 265 height 22
click at [1129, 518] on span "New pipeline" at bounding box center [1120, 512] width 70 height 14
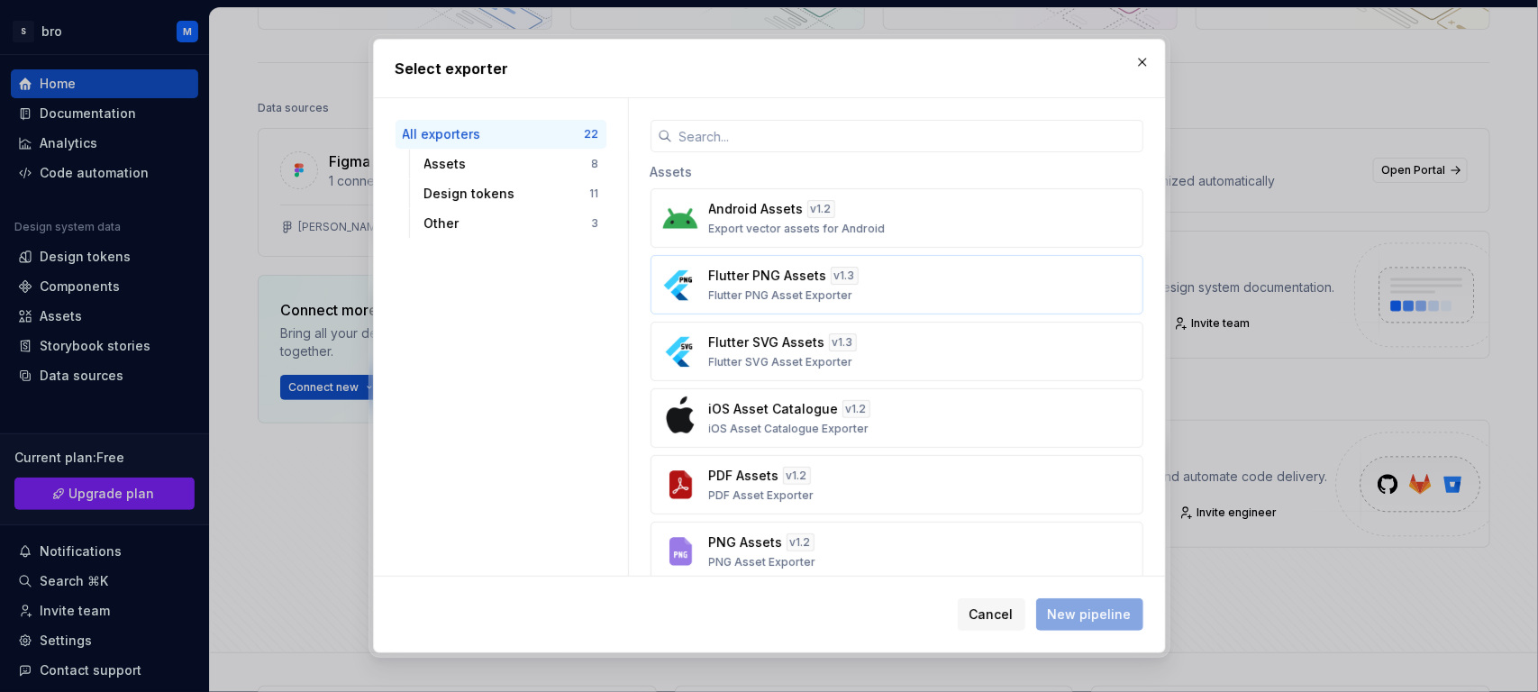
click at [871, 289] on div "Flutter PNG Assets v 1.3 Flutter PNG Asset Exporter" at bounding box center [891, 285] width 365 height 36
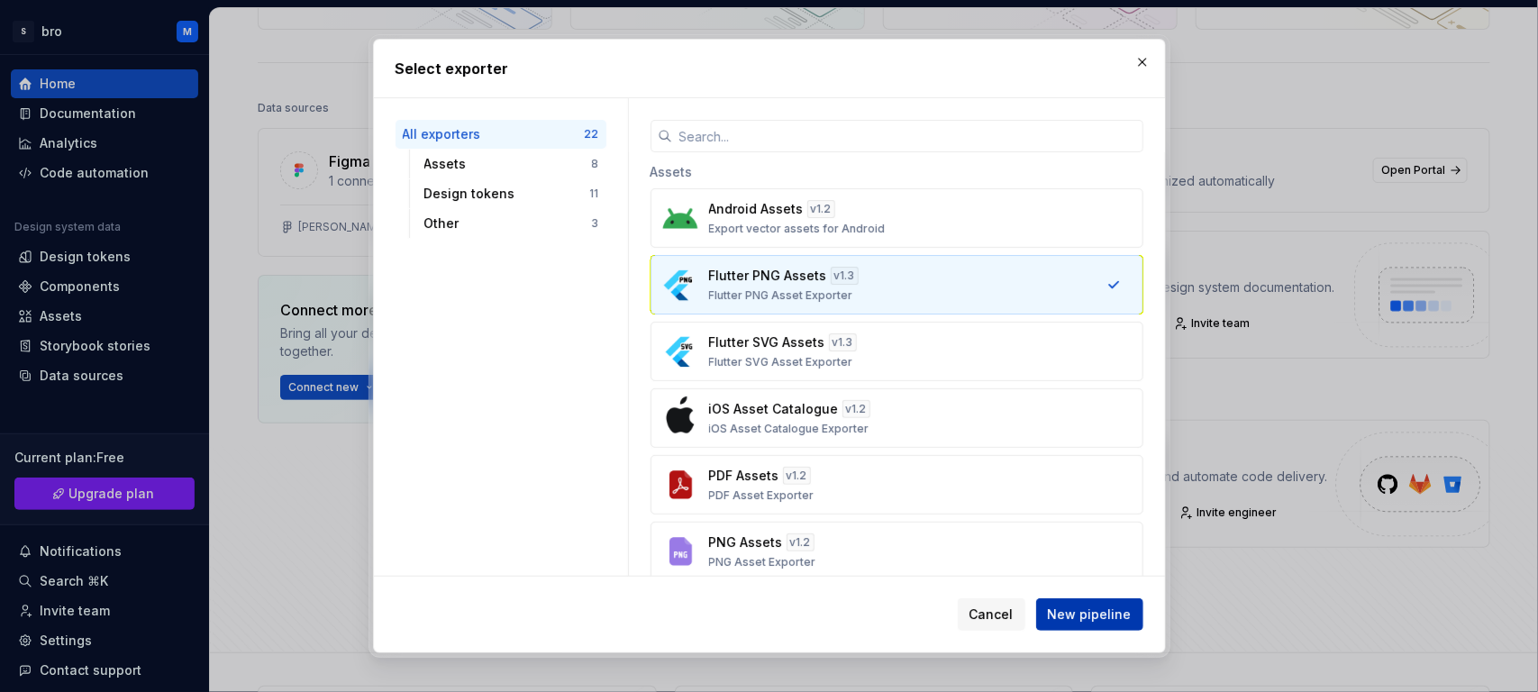
click at [1087, 553] on span "New pipeline" at bounding box center [1090, 614] width 84 height 18
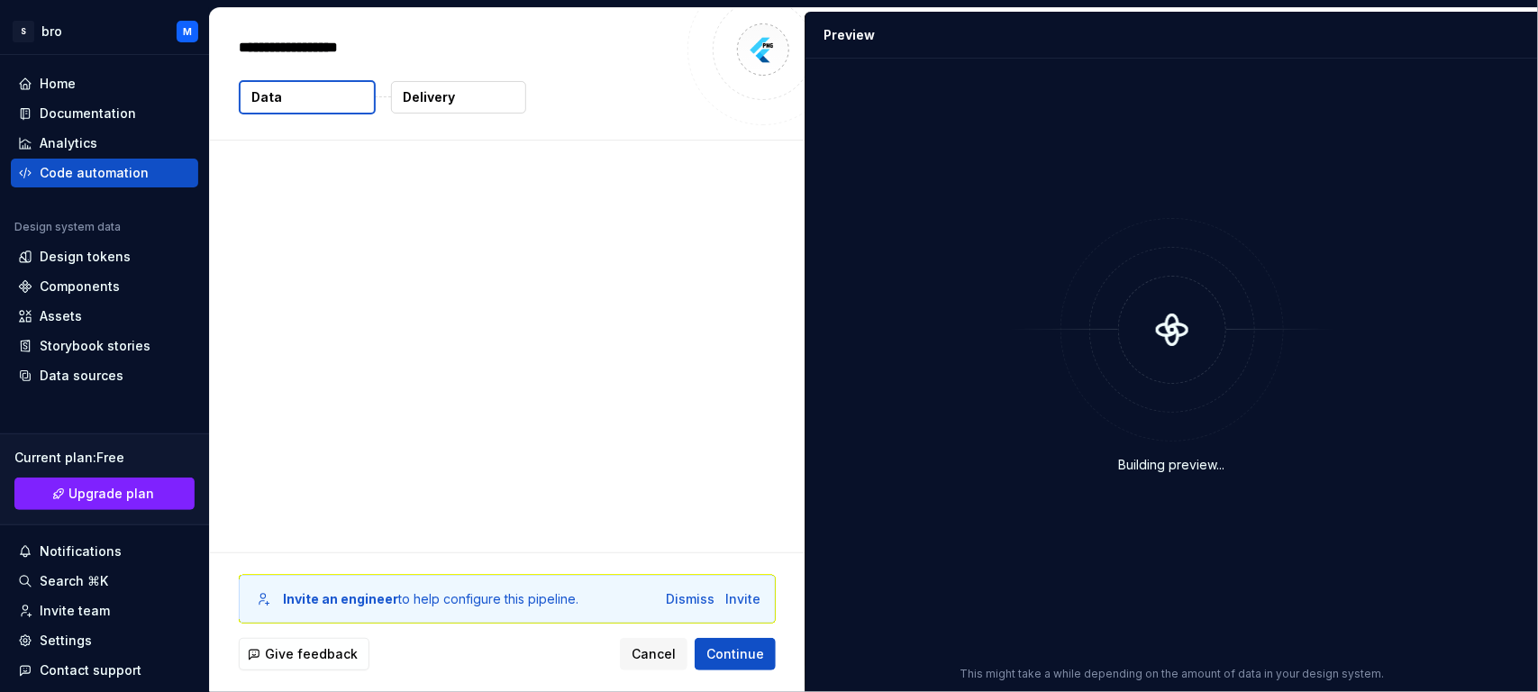
type textarea "*"
click at [704, 125] on div "**********" at bounding box center [507, 74] width 595 height 132
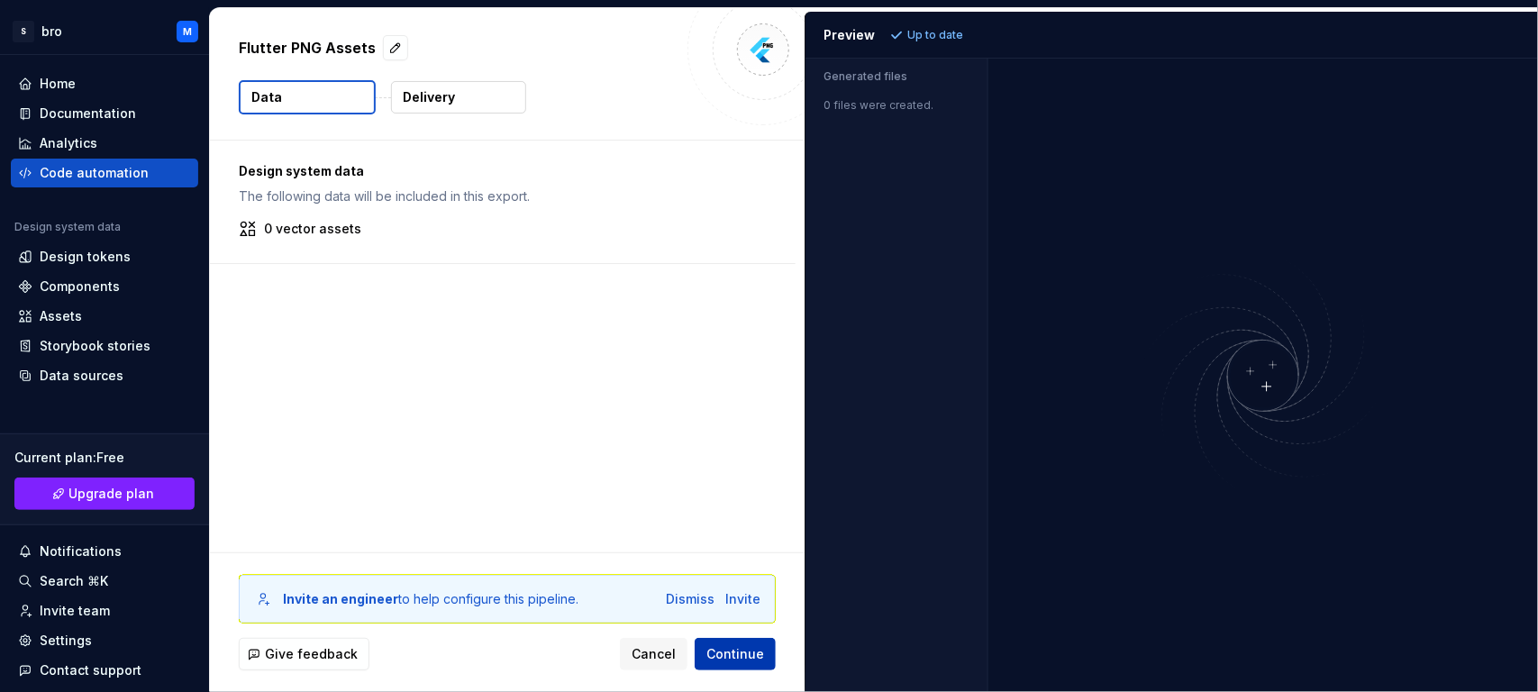
click at [724, 553] on span "Continue" at bounding box center [735, 654] width 58 height 18
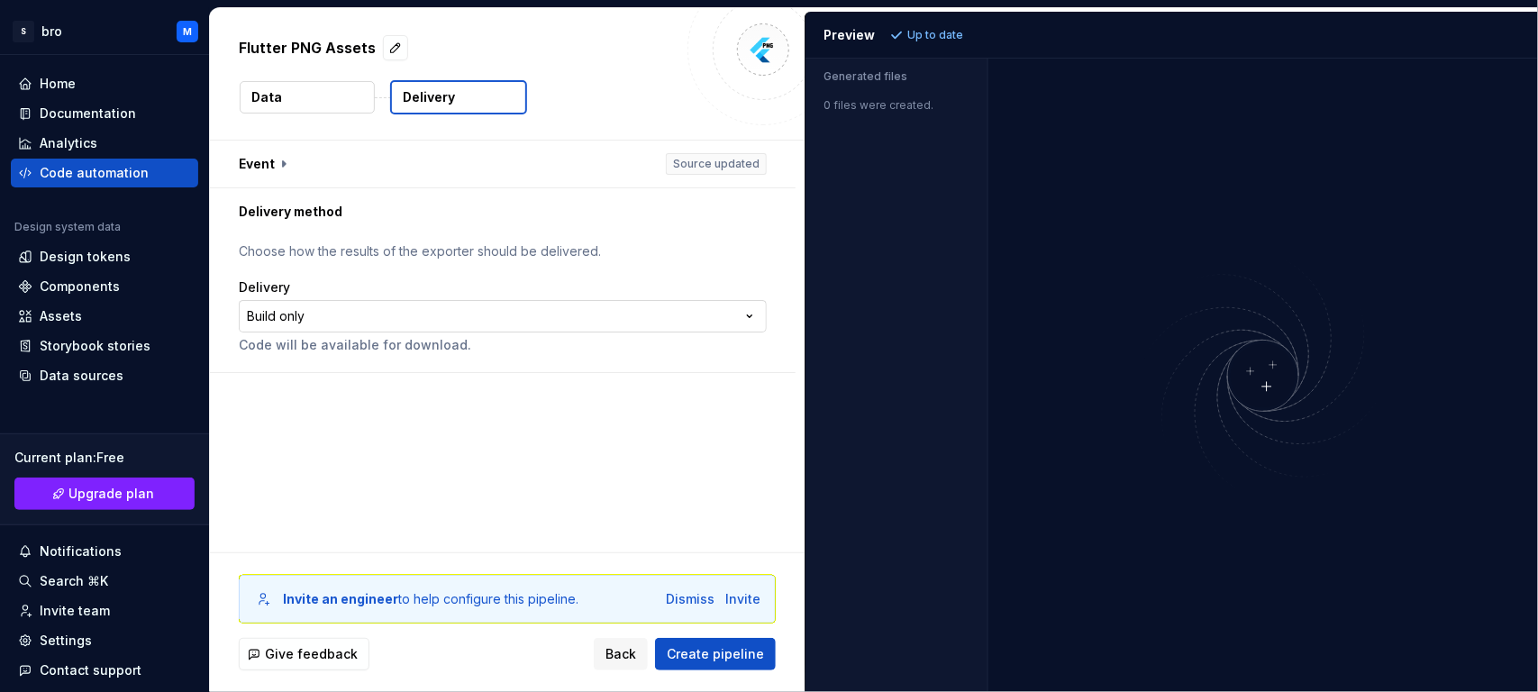
click at [705, 326] on html "**********" at bounding box center [769, 346] width 1538 height 692
click at [740, 553] on span "Create pipeline" at bounding box center [715, 654] width 97 height 18
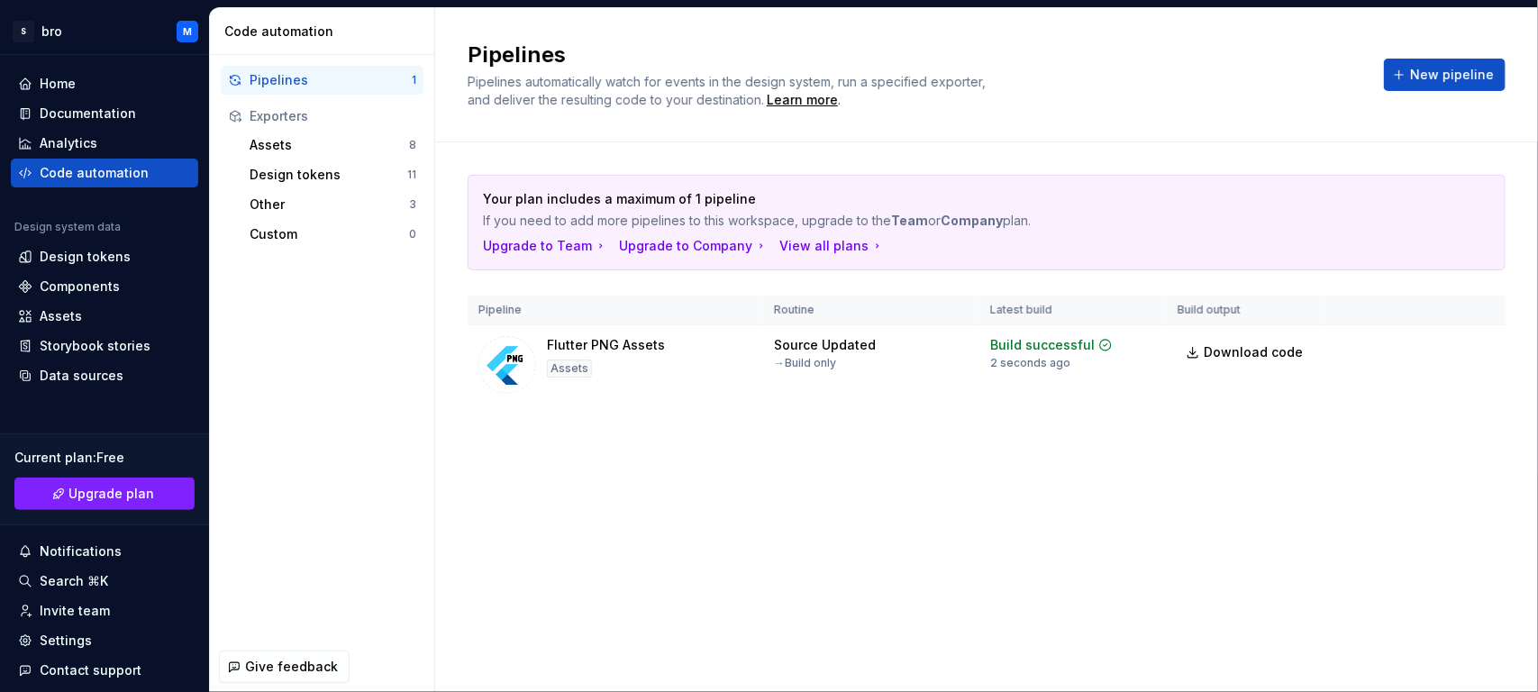
click at [918, 499] on div "Pipelines Pipelines automatically watch for events in the design system, run a …" at bounding box center [986, 350] width 1103 height 684
click at [1230, 346] on button "Run" at bounding box center [1424, 348] width 62 height 32
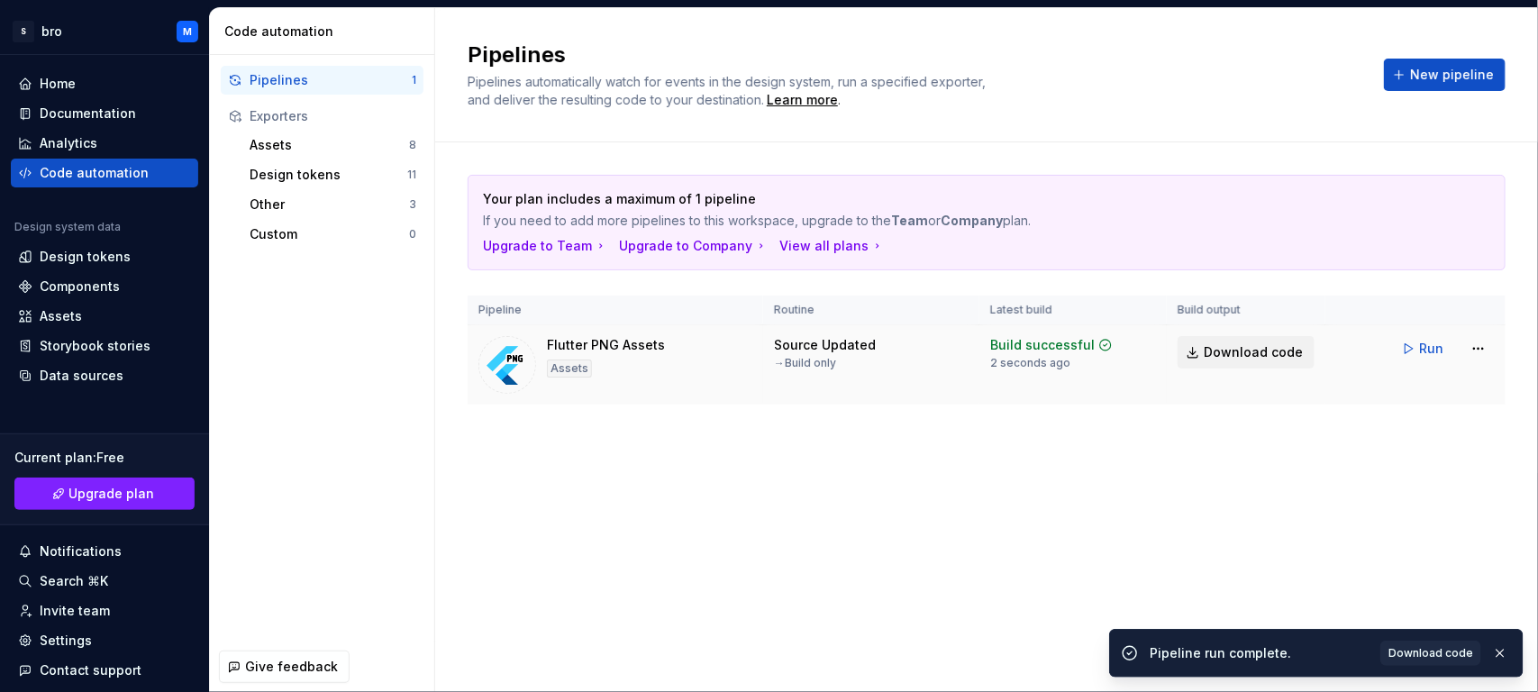
click at [1230, 351] on span "Download code" at bounding box center [1252, 352] width 99 height 18
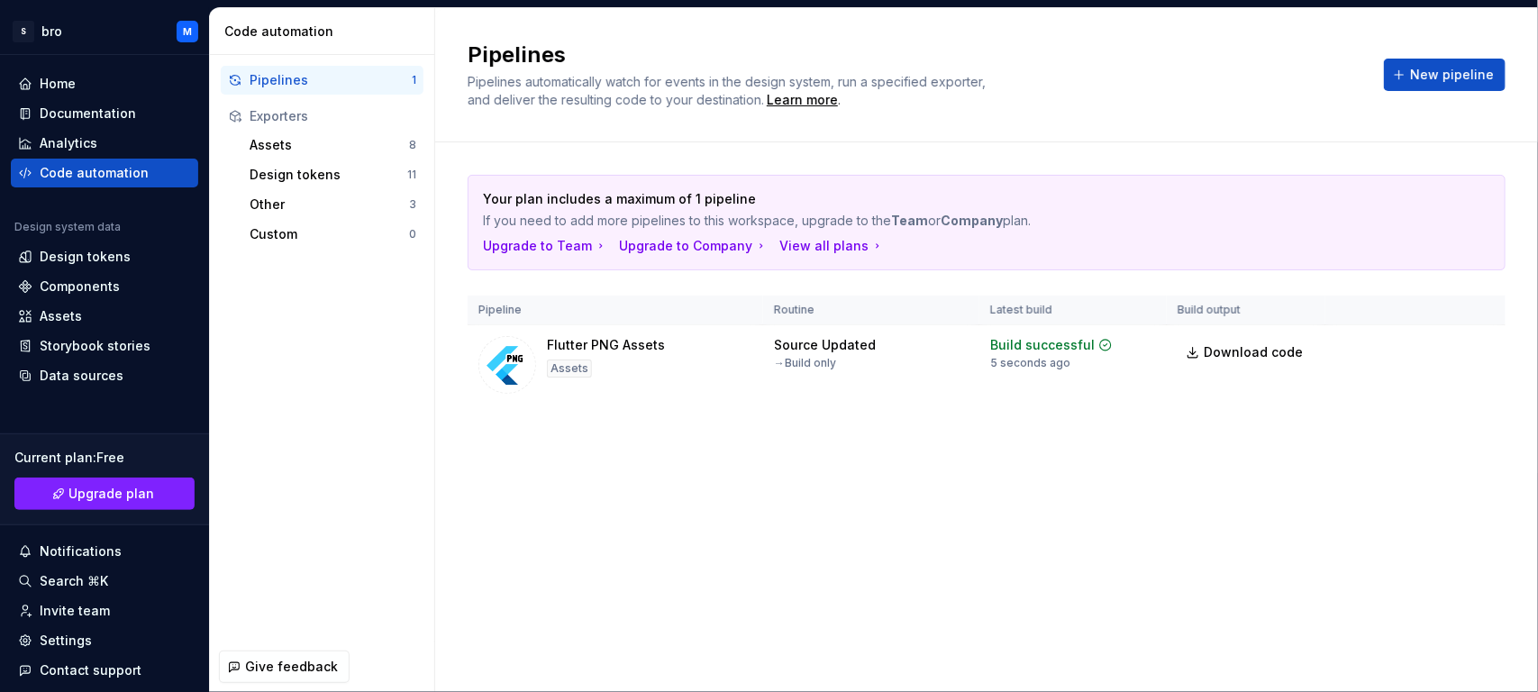
click at [1149, 92] on div "Pipelines Pipelines automatically watch for events in the design system, run a …" at bounding box center [915, 75] width 894 height 68
